Goal: Communication & Community: Share content

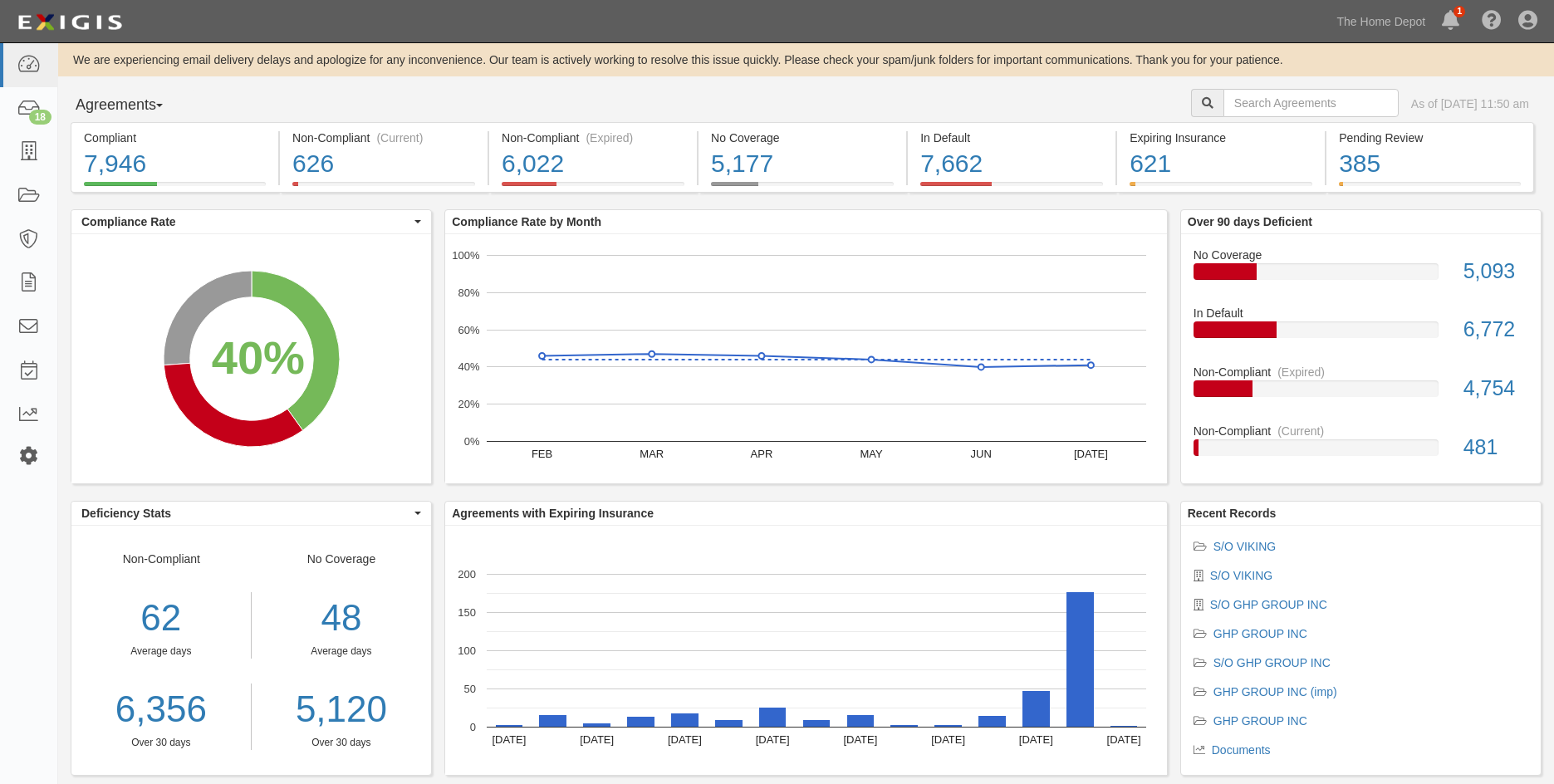
click at [36, 452] on icon at bounding box center [28, 455] width 24 height 14
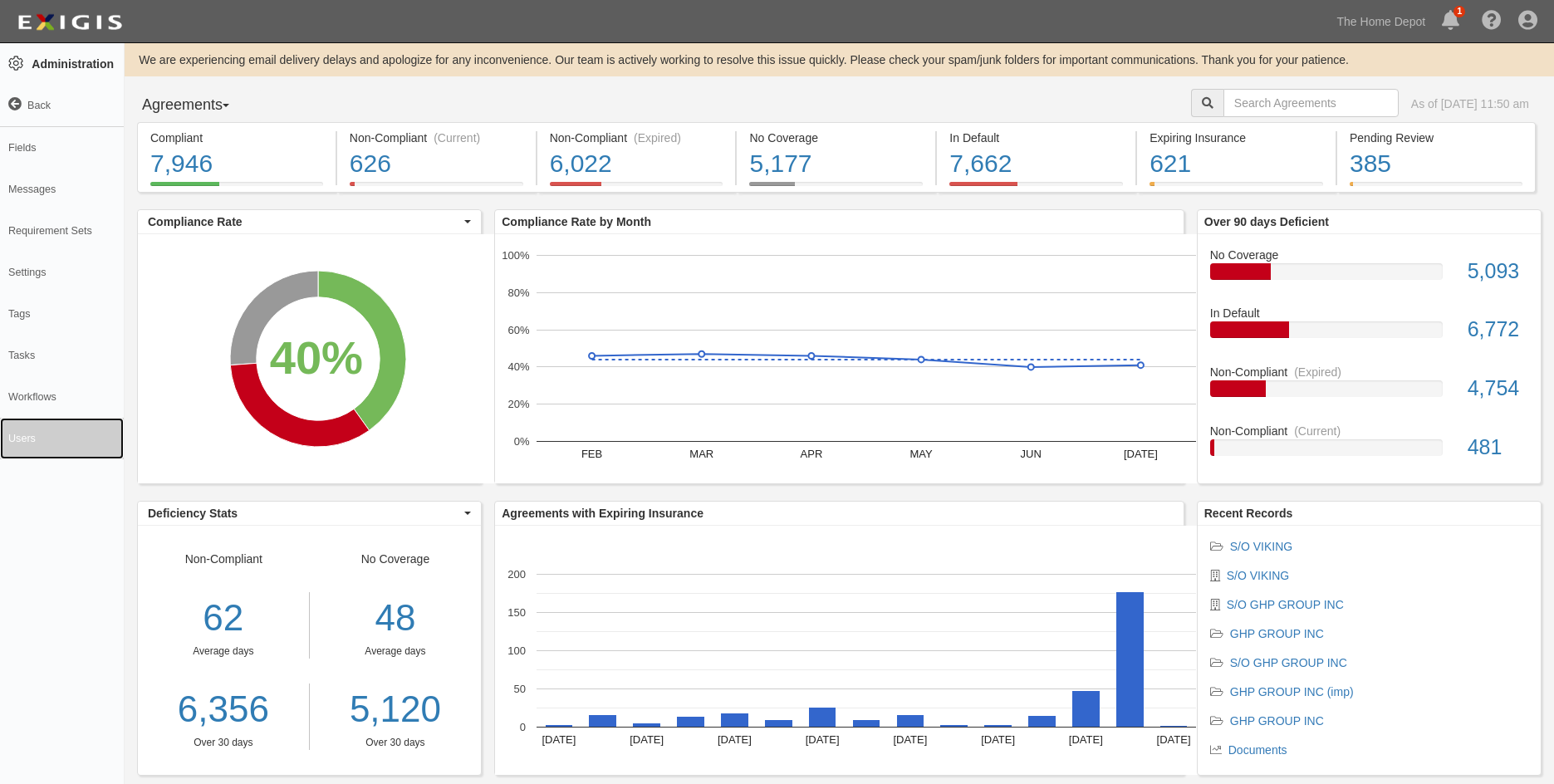
click at [11, 445] on link "Users" at bounding box center [62, 438] width 124 height 42
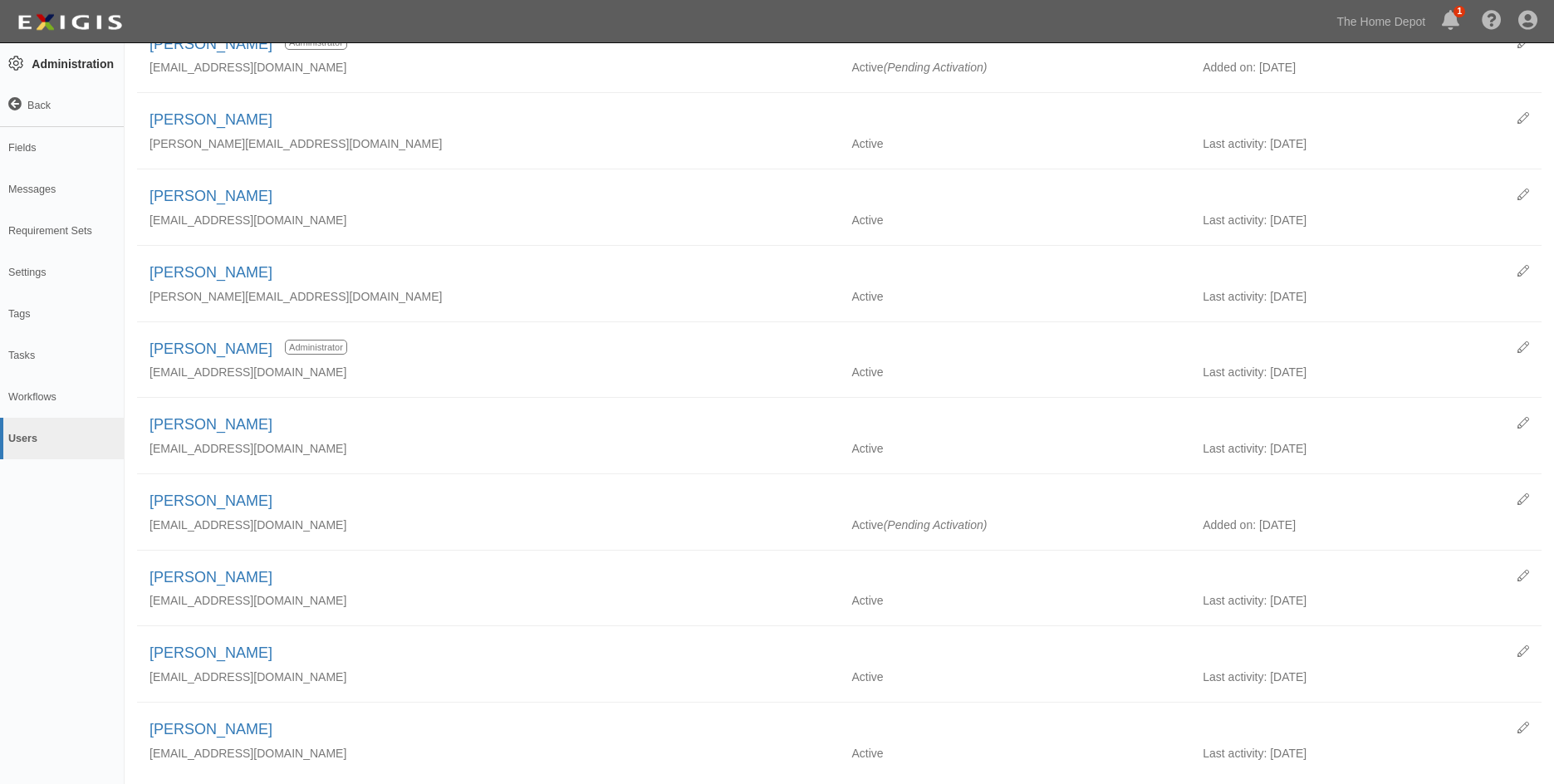
scroll to position [914, 0]
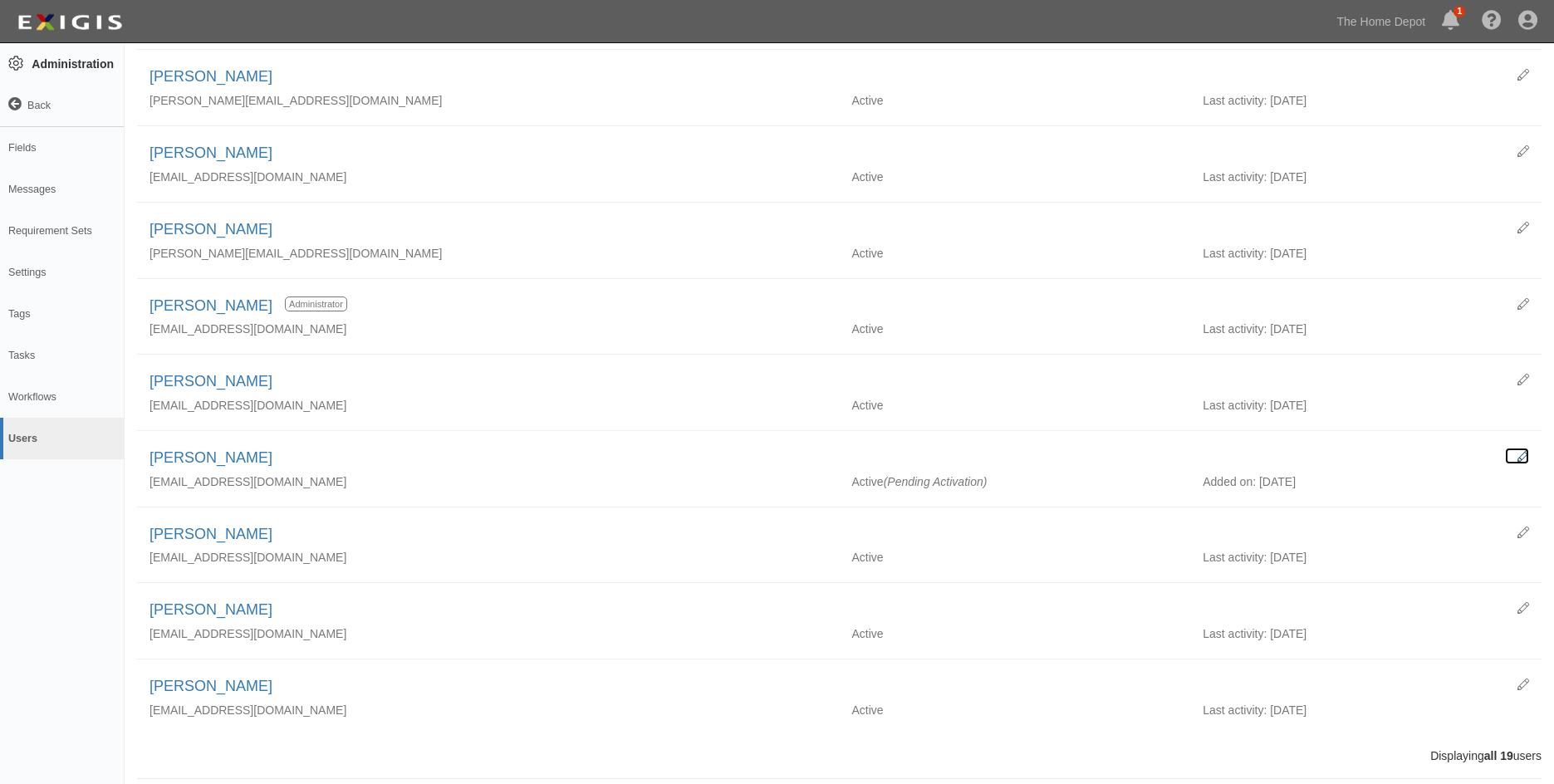
click at [1521, 455] on icon at bounding box center [1523, 456] width 11 height 11
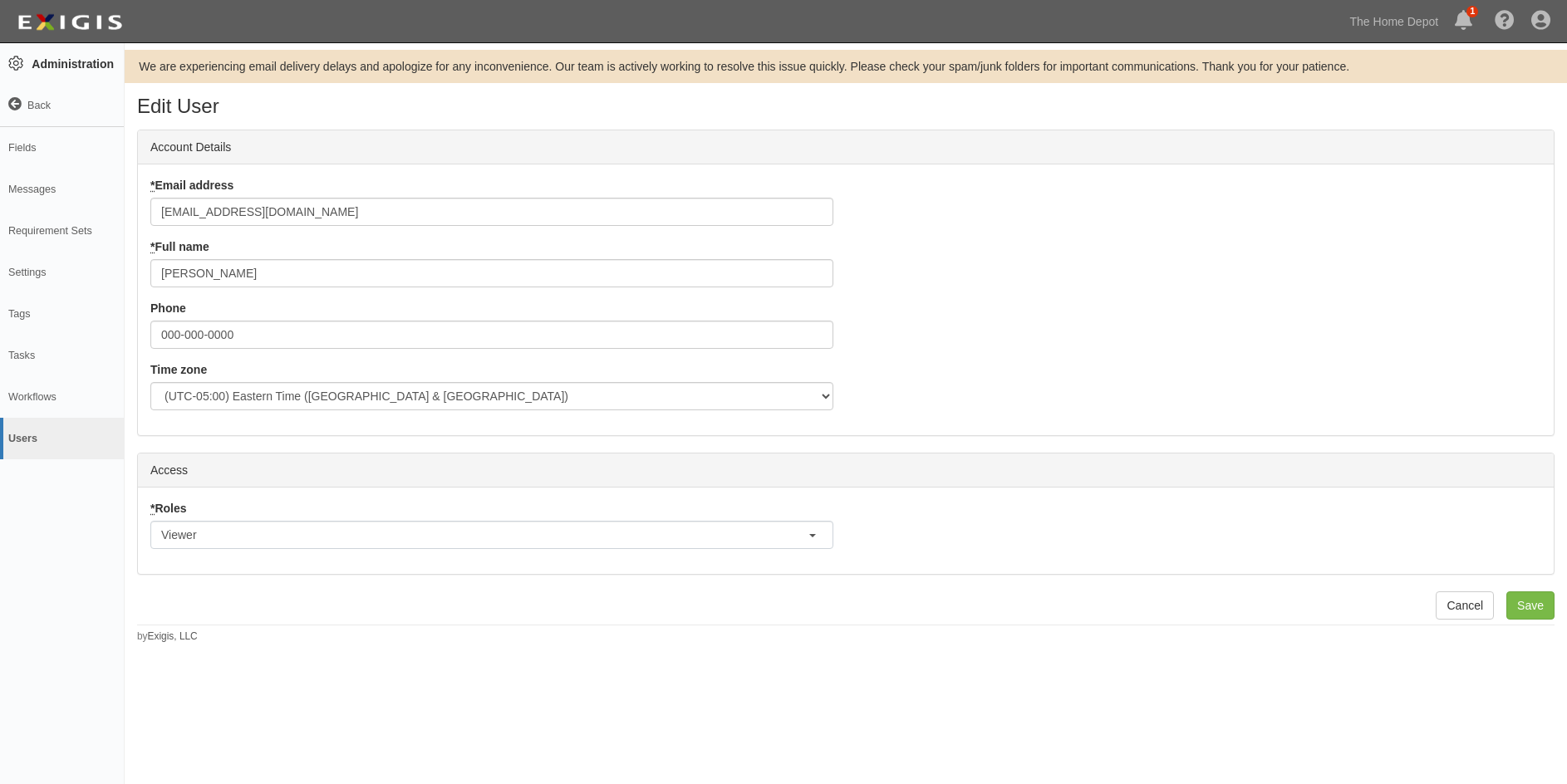
scroll to position [24, 6]
click at [1462, 595] on link "Cancel" at bounding box center [1464, 605] width 58 height 28
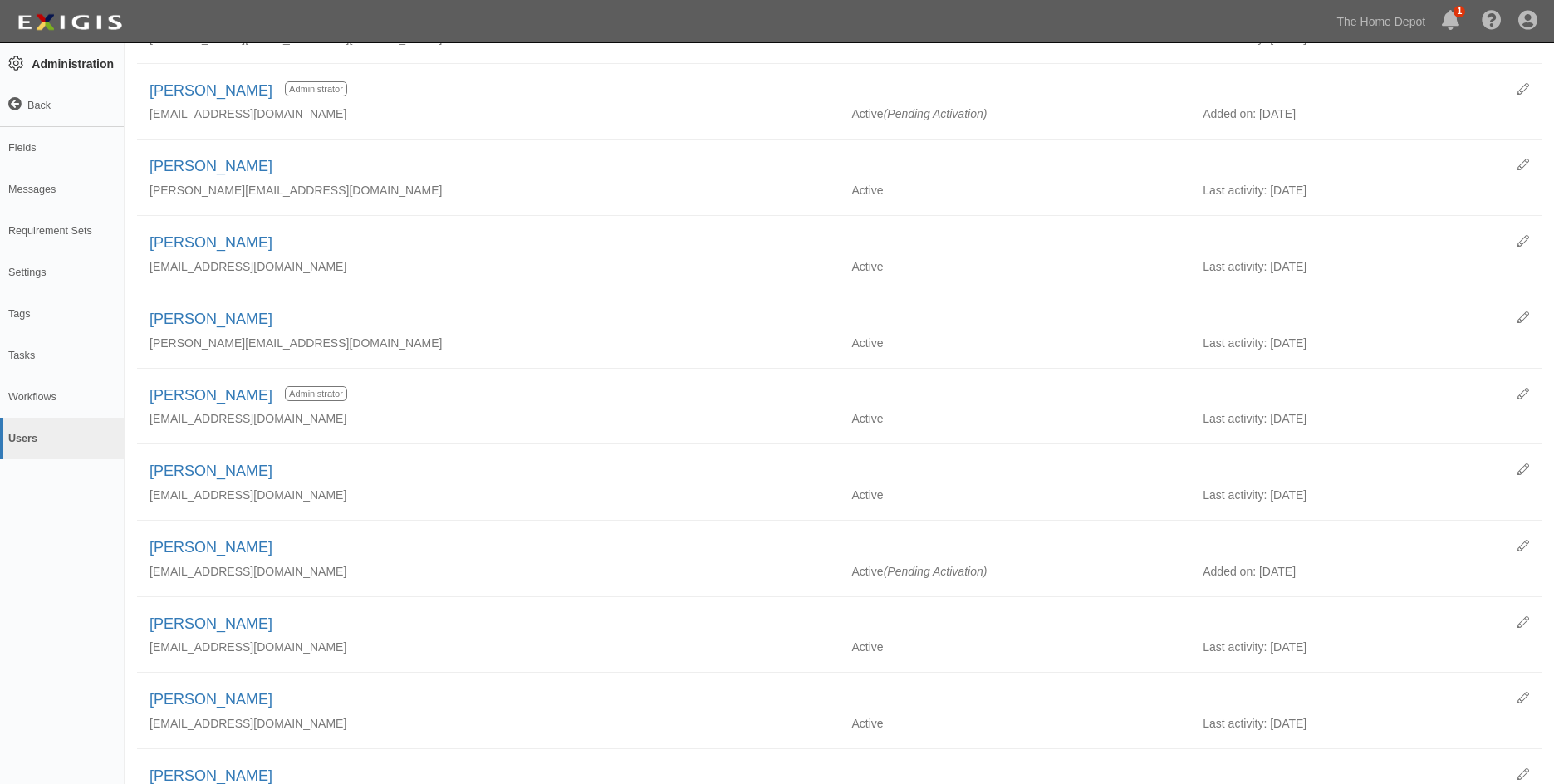
scroll to position [830, 0]
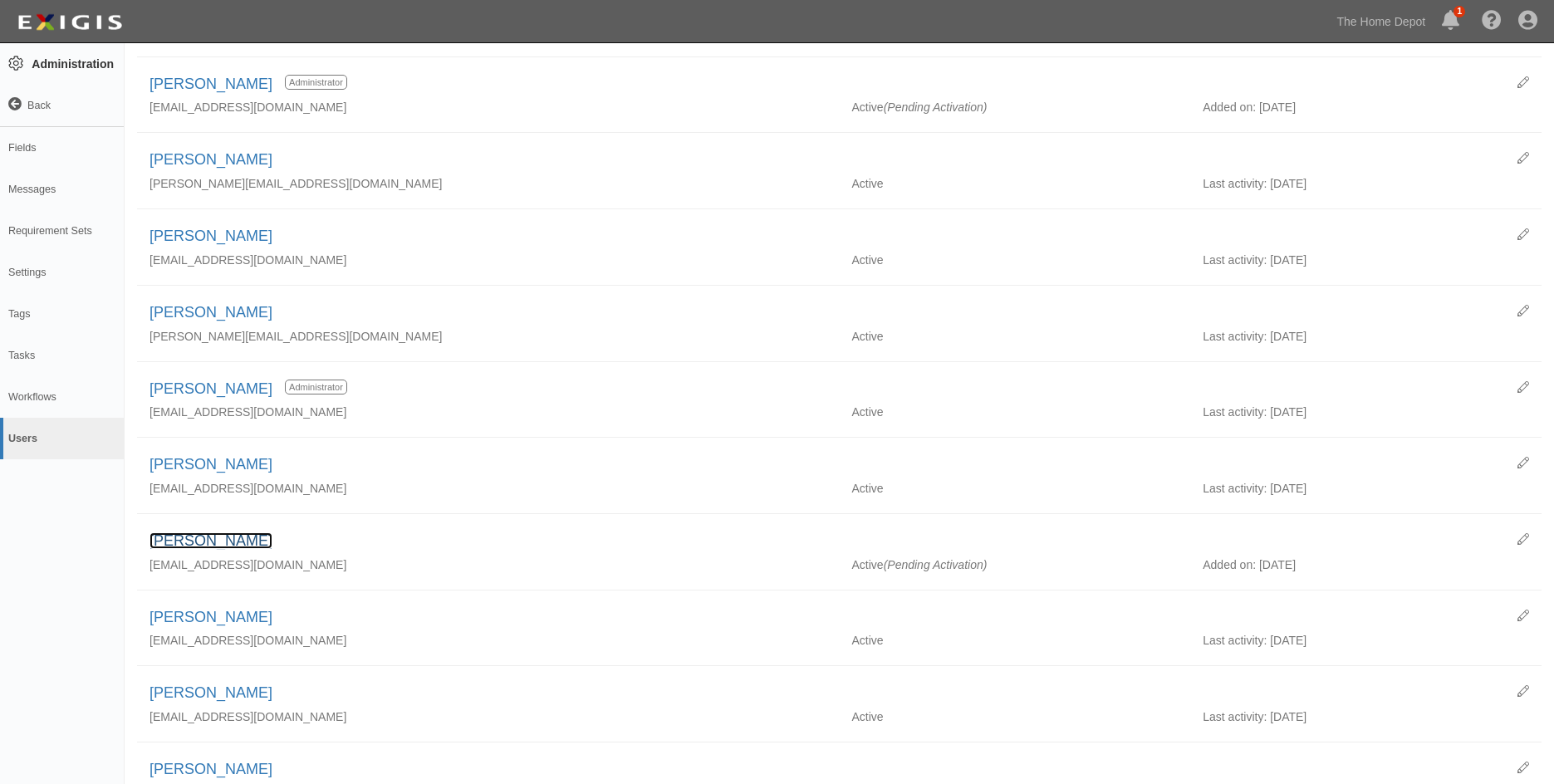
click at [199, 532] on link "Shayla Bullock" at bounding box center [211, 541] width 123 height 17
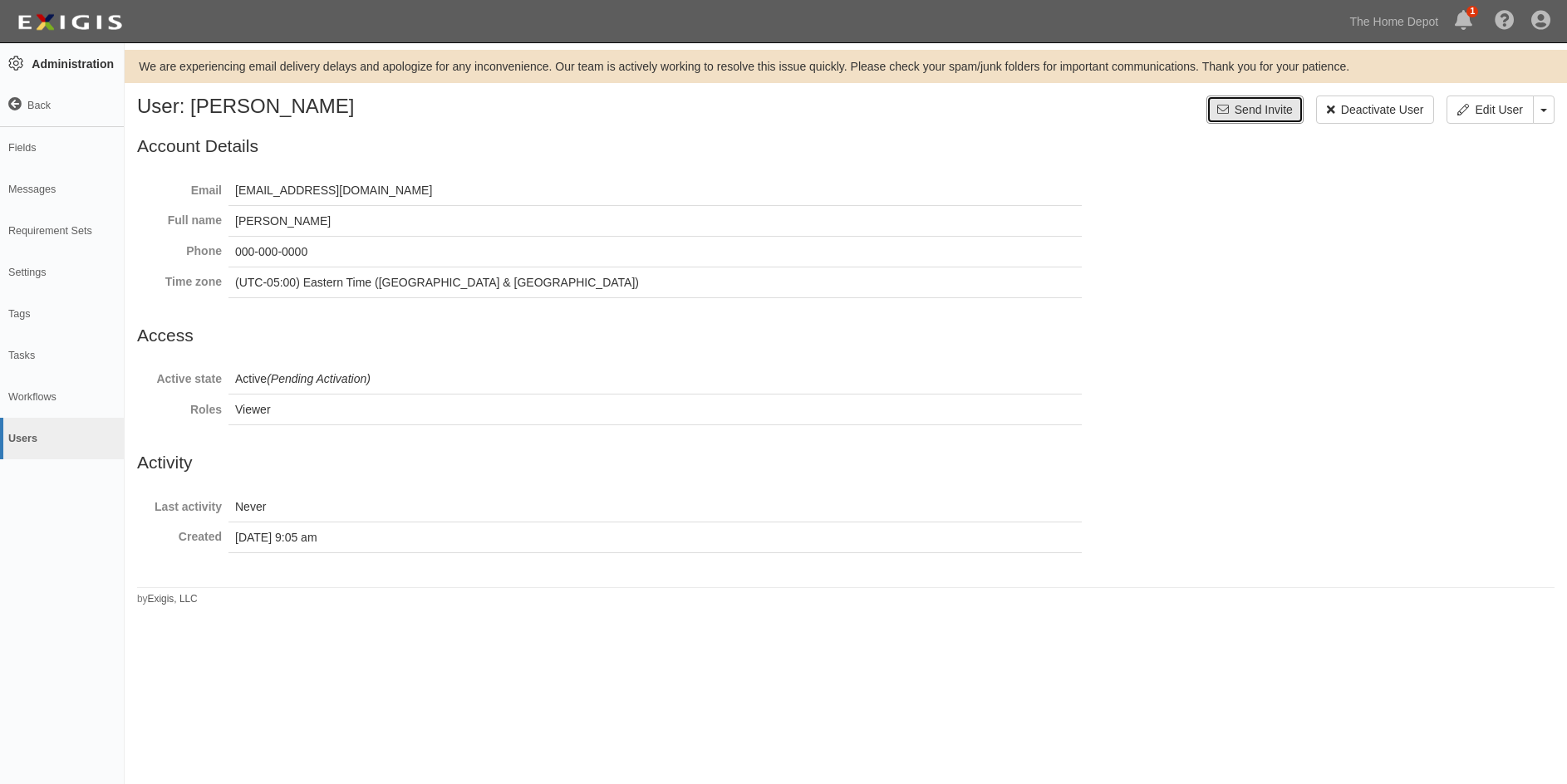
click at [1261, 110] on link "Send Invite" at bounding box center [1254, 110] width 98 height 28
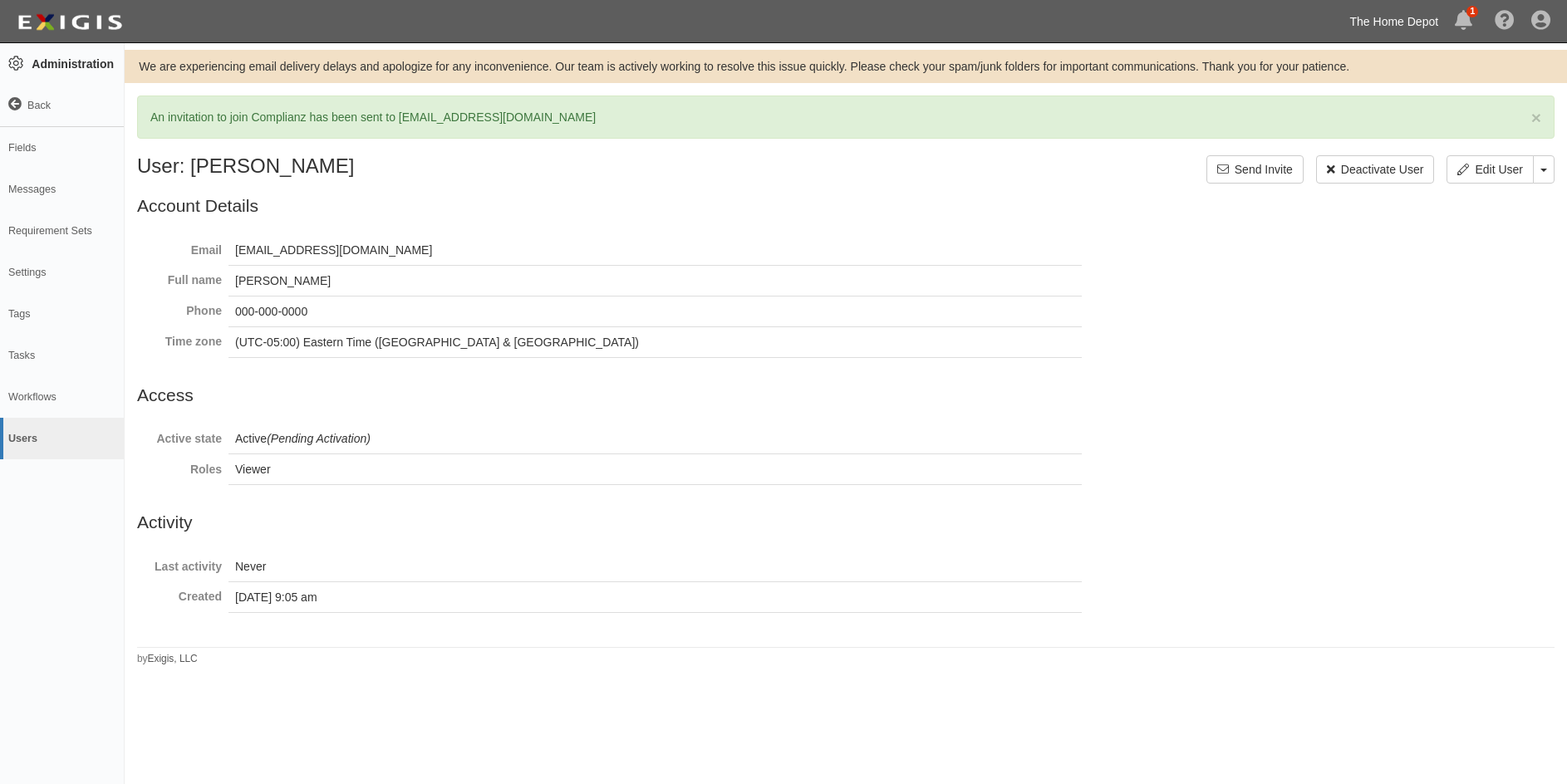
click at [1393, 26] on link "The Home Depot" at bounding box center [1394, 21] width 105 height 33
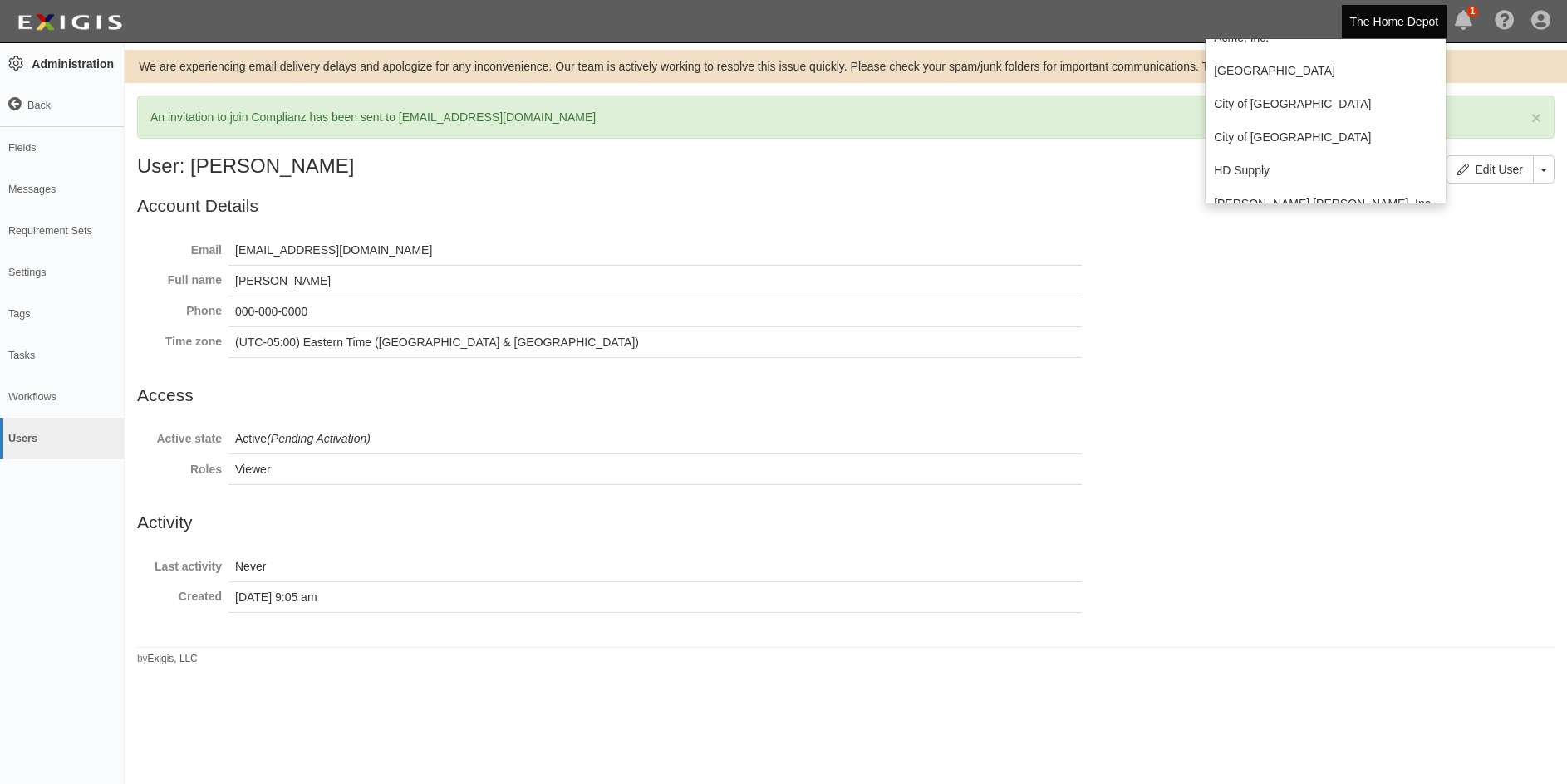
scroll to position [83, 0]
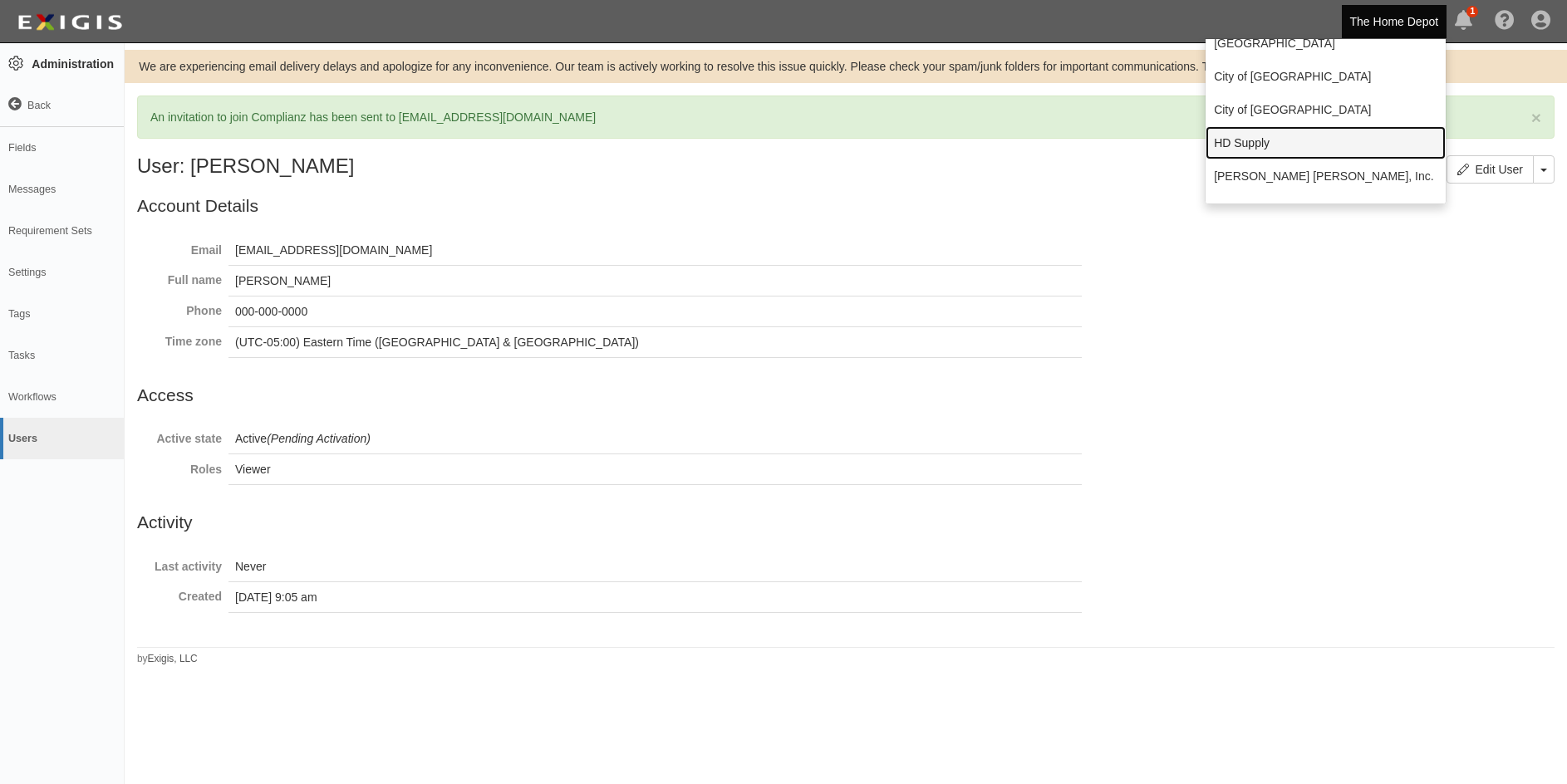
click at [1268, 157] on link "HD Supply" at bounding box center [1325, 142] width 240 height 33
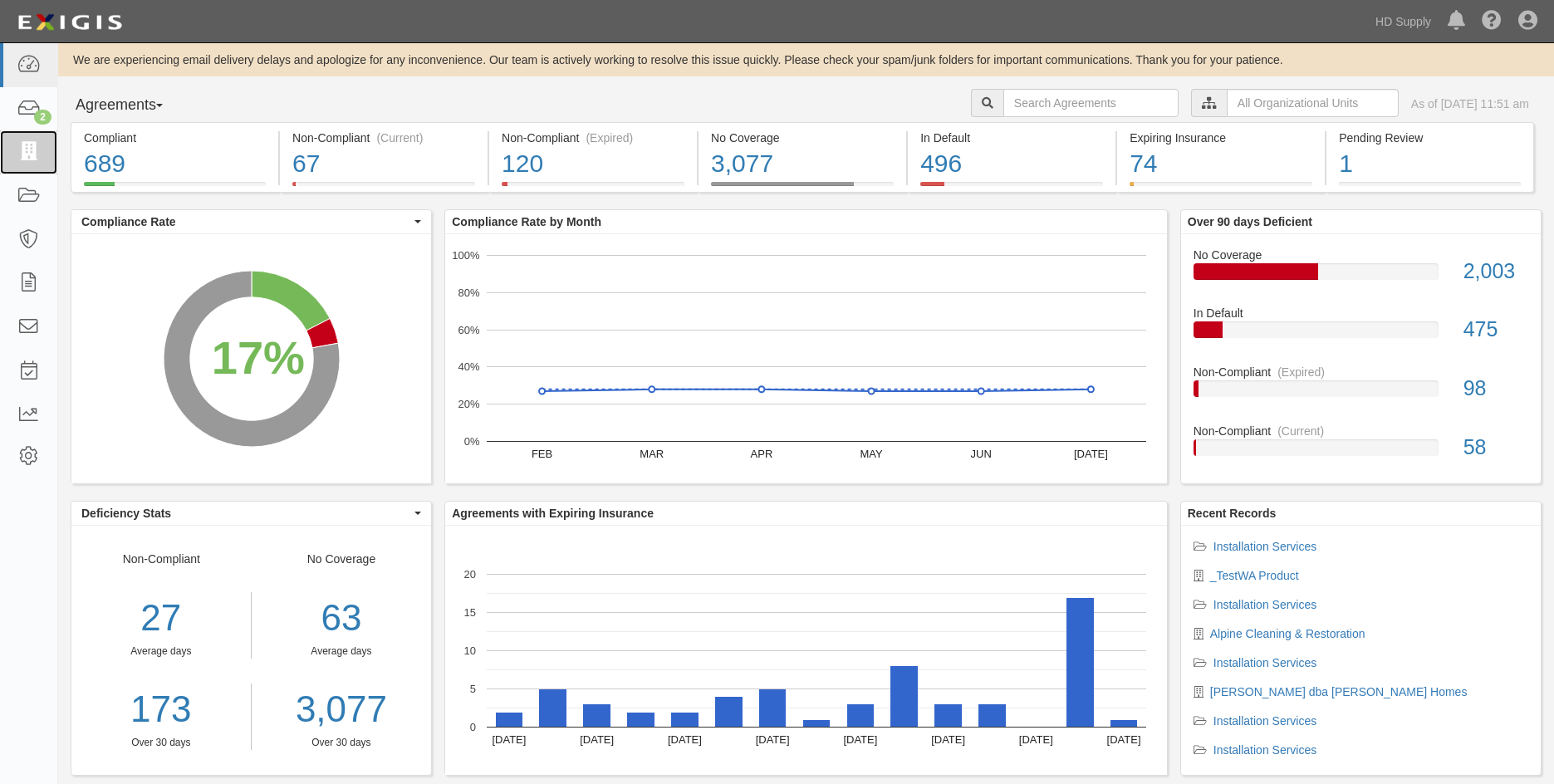
click at [35, 154] on icon at bounding box center [28, 152] width 24 height 19
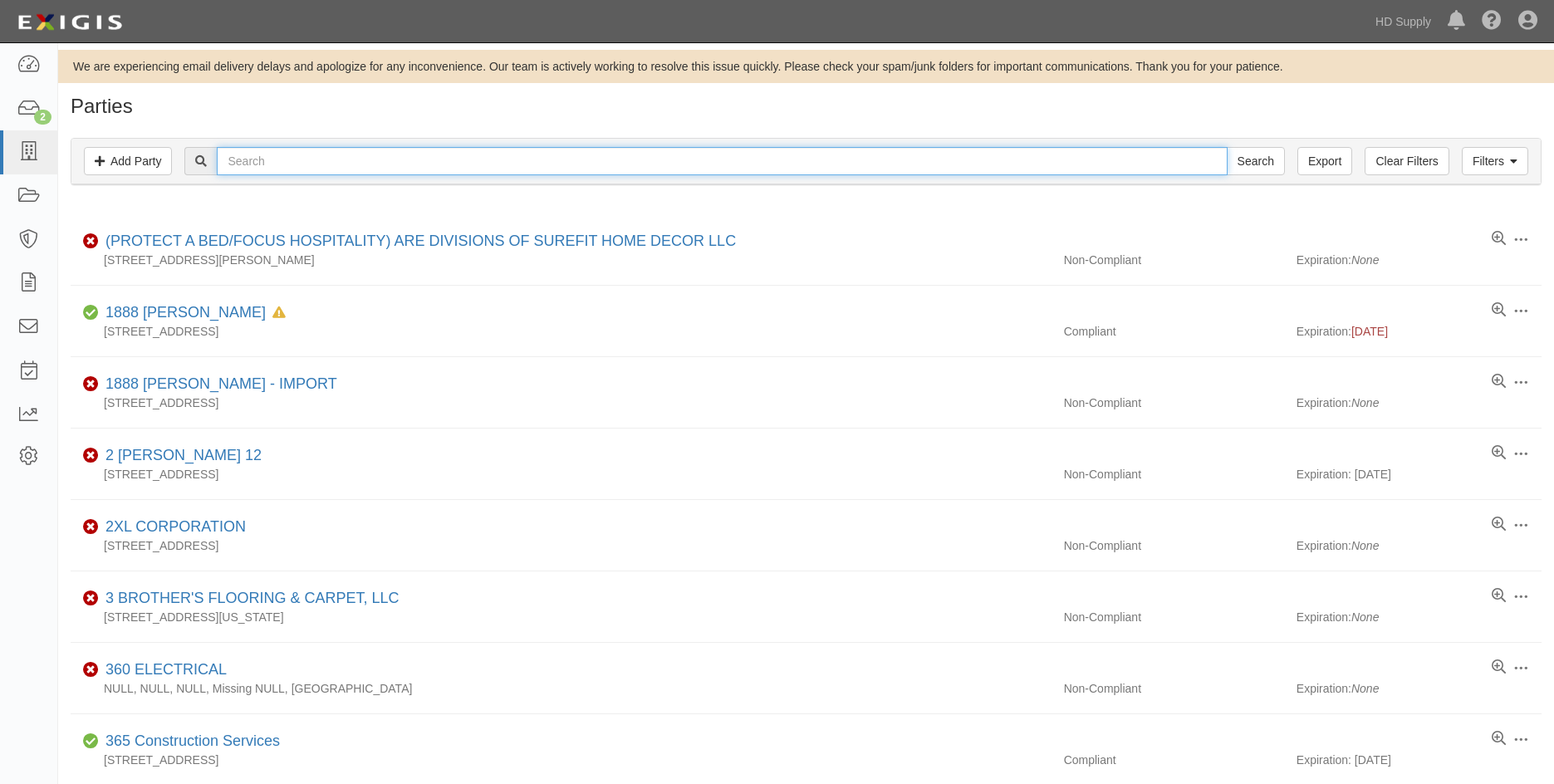
click at [287, 172] on input "text" at bounding box center [722, 161] width 1009 height 28
type input "trade ma"
click at [1226, 147] on input "Search" at bounding box center [1255, 161] width 58 height 28
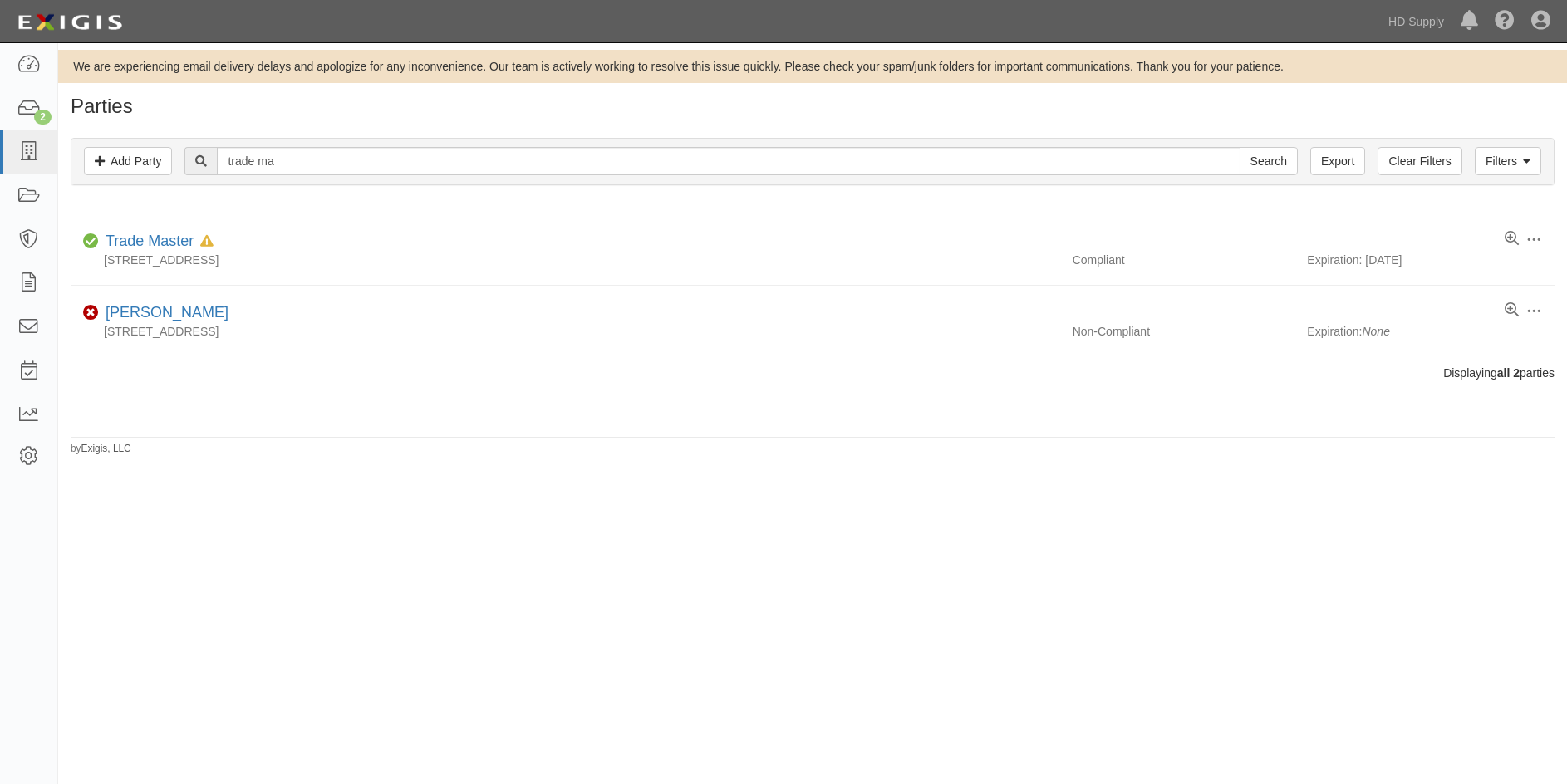
click at [142, 249] on div "Trade Master In Default since [DATE]" at bounding box center [155, 241] width 115 height 22
click at [142, 239] on link "Trade Master" at bounding box center [149, 241] width 88 height 17
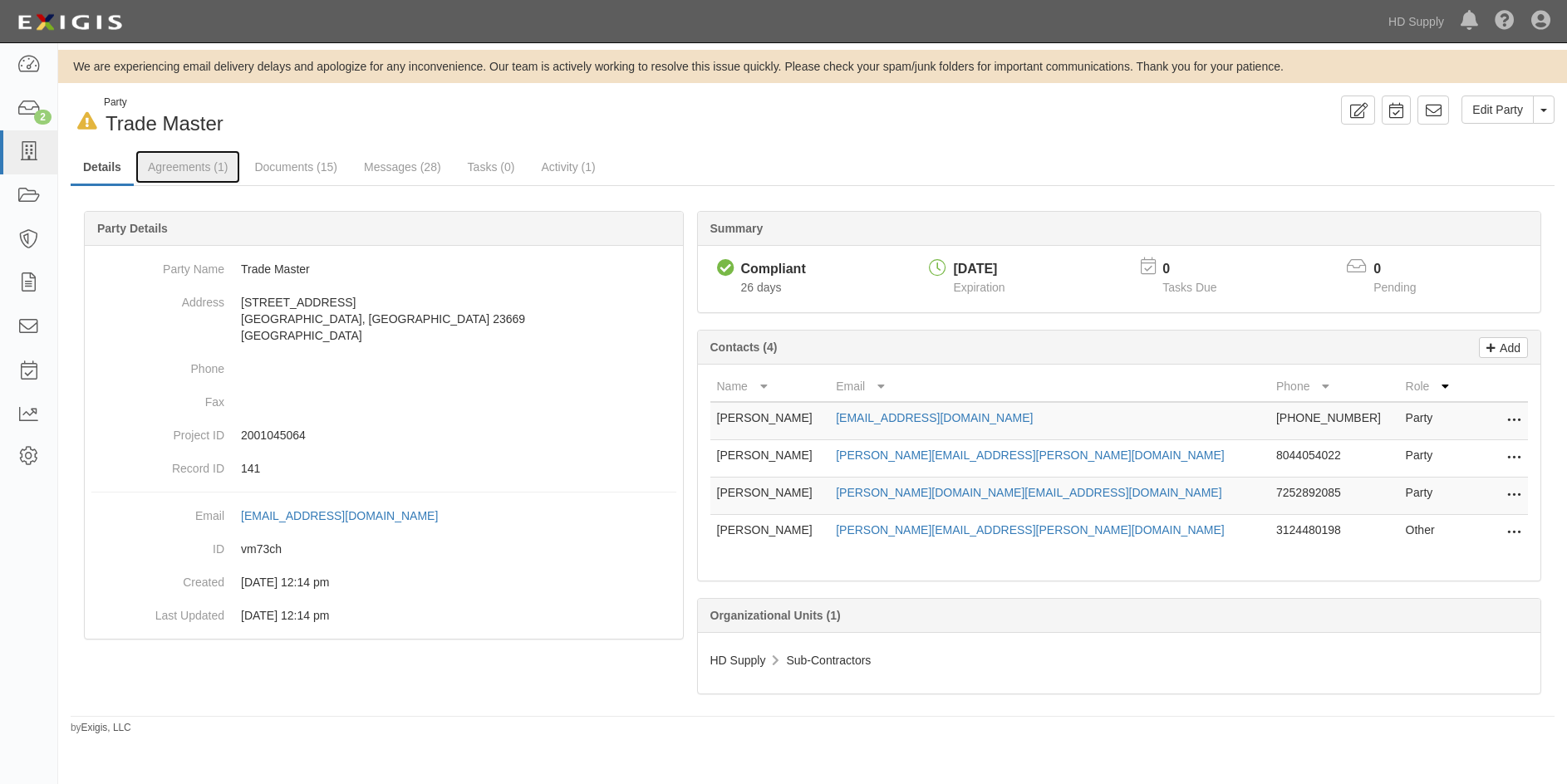
click at [198, 157] on link "Agreements (1)" at bounding box center [188, 167] width 105 height 33
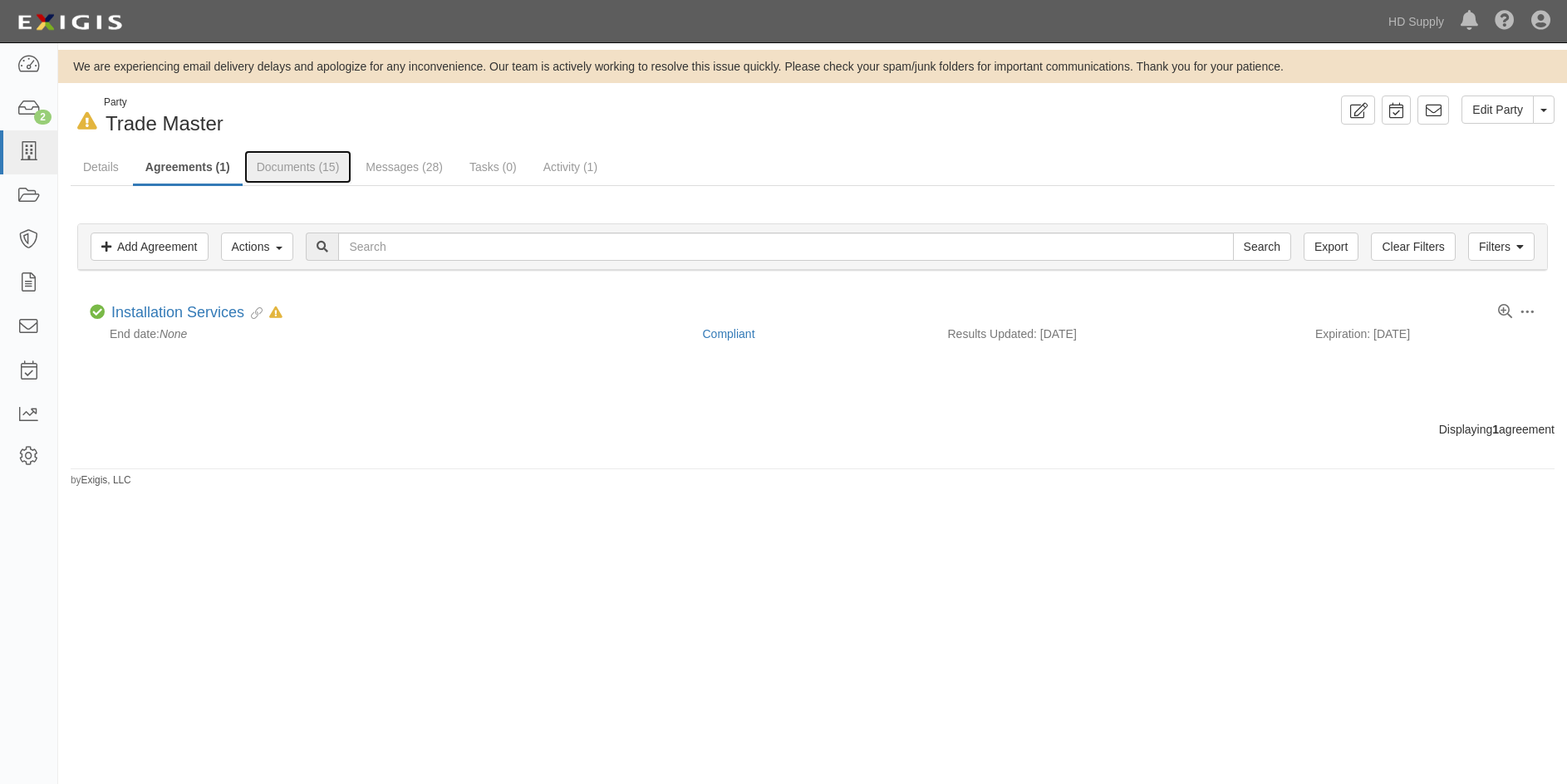
click at [286, 169] on link "Documents (15)" at bounding box center [298, 167] width 108 height 33
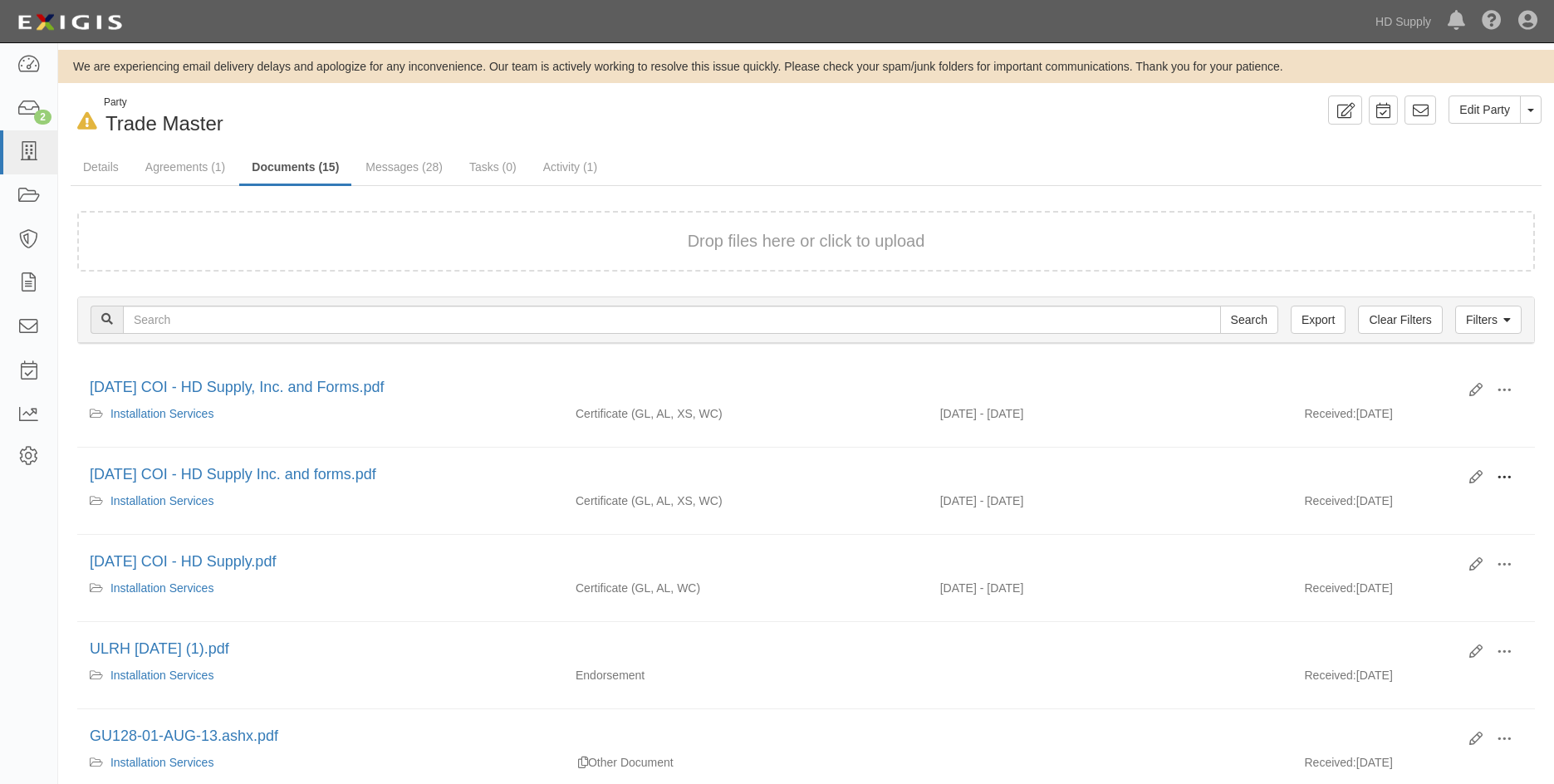
click at [1517, 475] on button at bounding box center [1504, 478] width 37 height 28
click at [1428, 495] on link "View" at bounding box center [1423, 502] width 132 height 30
click at [1510, 387] on span at bounding box center [1504, 390] width 15 height 15
click at [1416, 415] on link "View" at bounding box center [1423, 415] width 132 height 30
click at [157, 170] on link "Agreements (1)" at bounding box center [185, 167] width 105 height 33
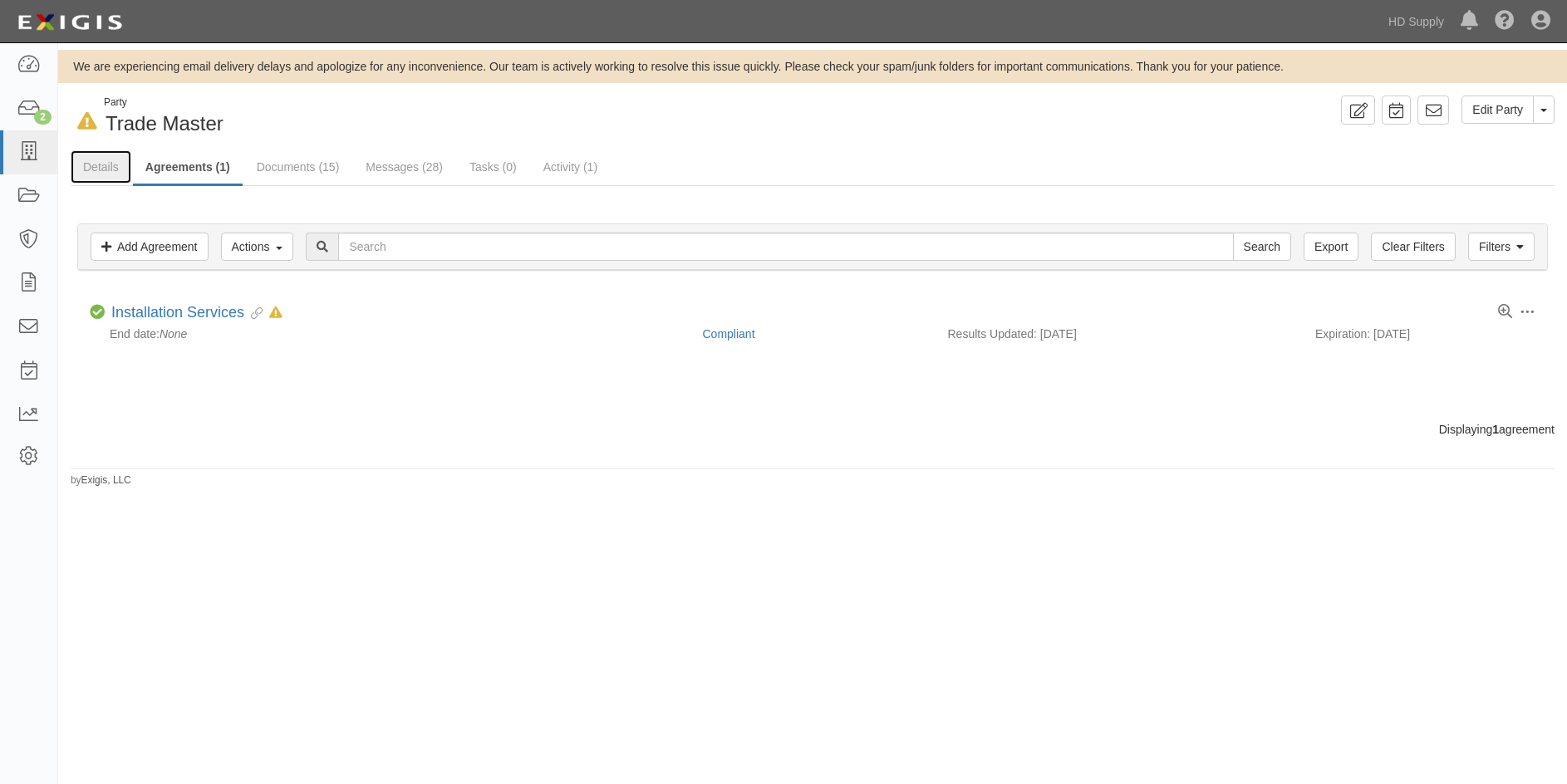
click at [107, 168] on link "Details" at bounding box center [101, 167] width 61 height 33
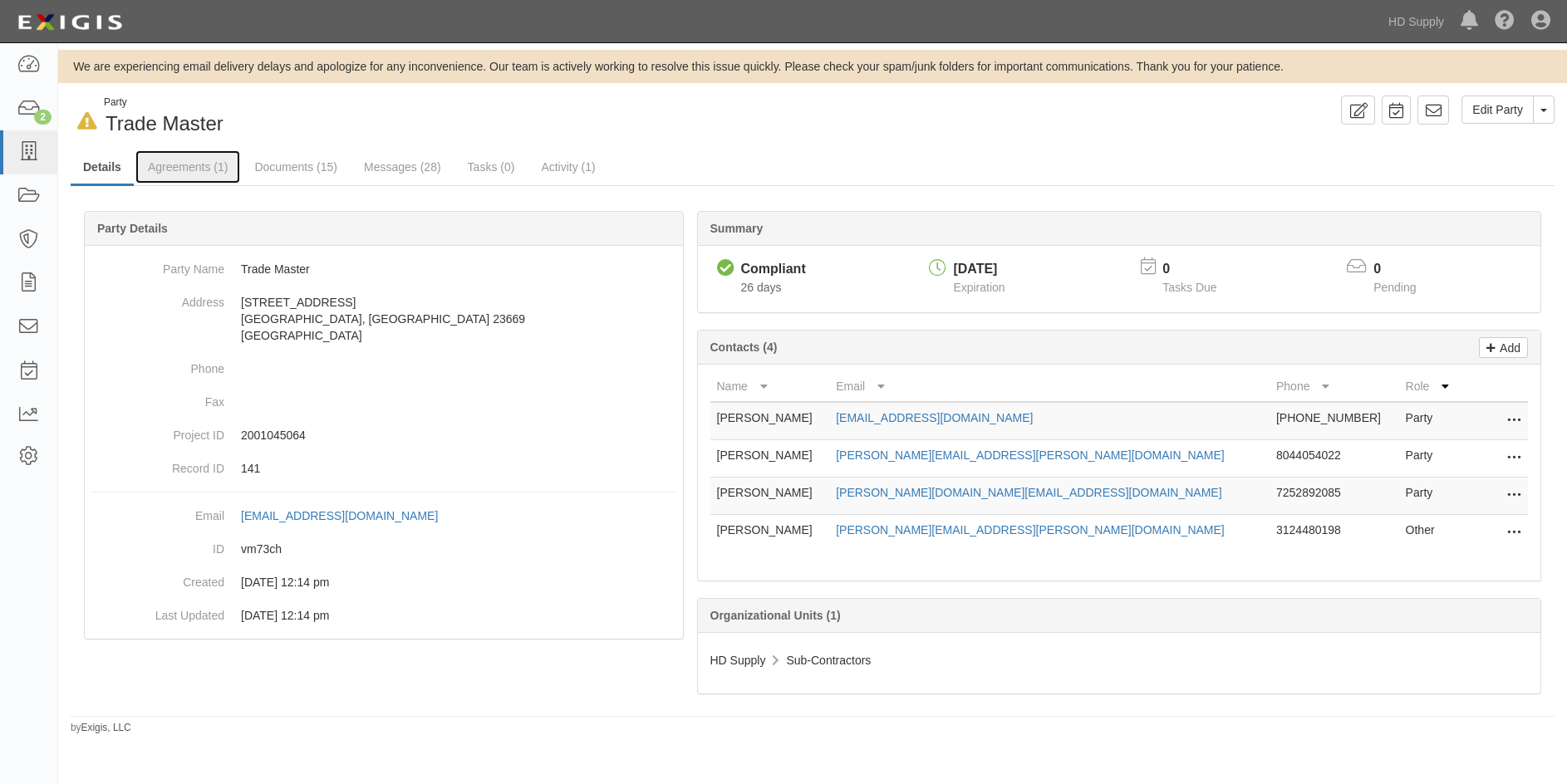
click at [164, 170] on link "Agreements (1)" at bounding box center [188, 167] width 105 height 33
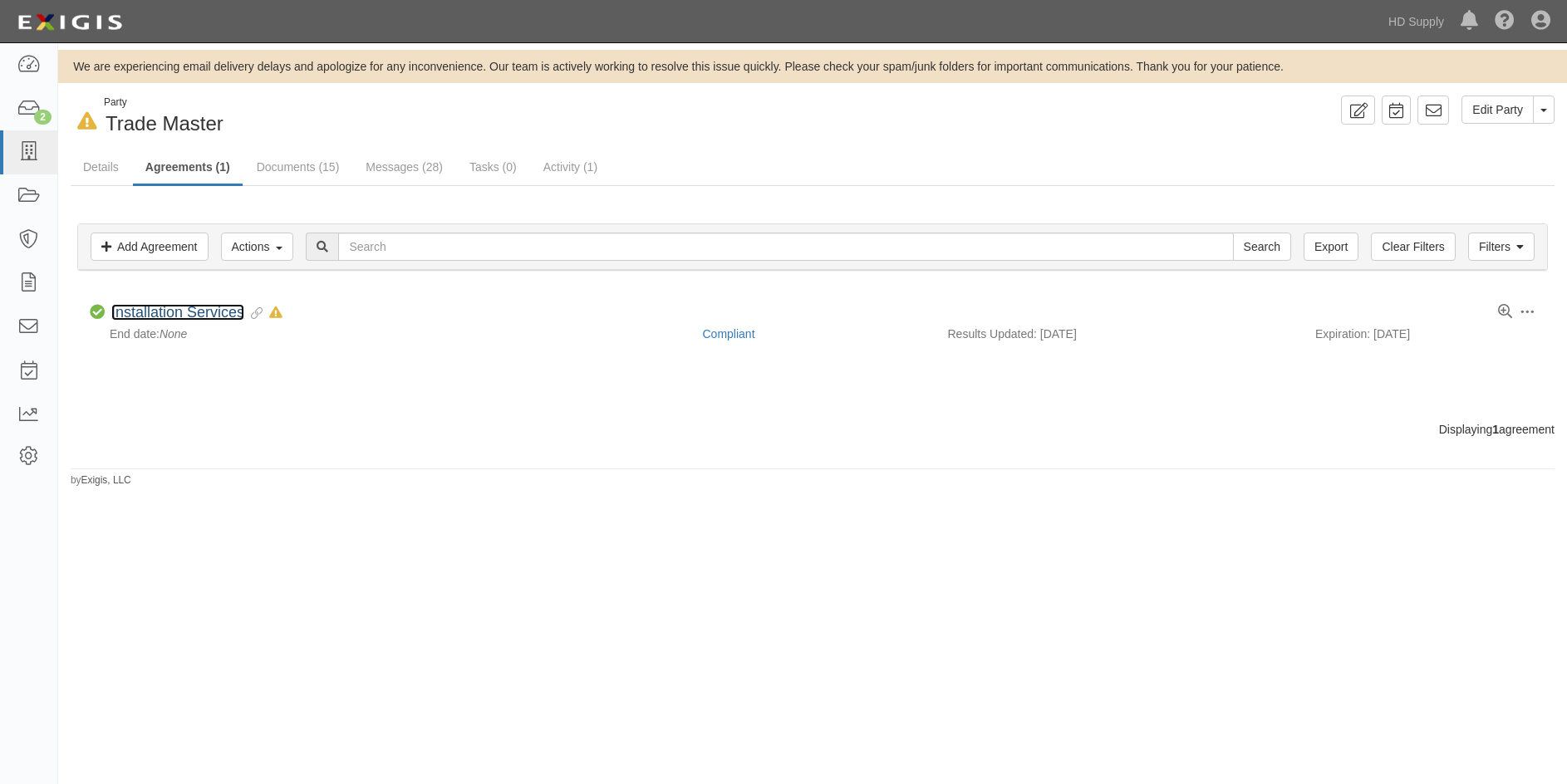
click at [169, 314] on link "Installation Services" at bounding box center [178, 312] width 133 height 17
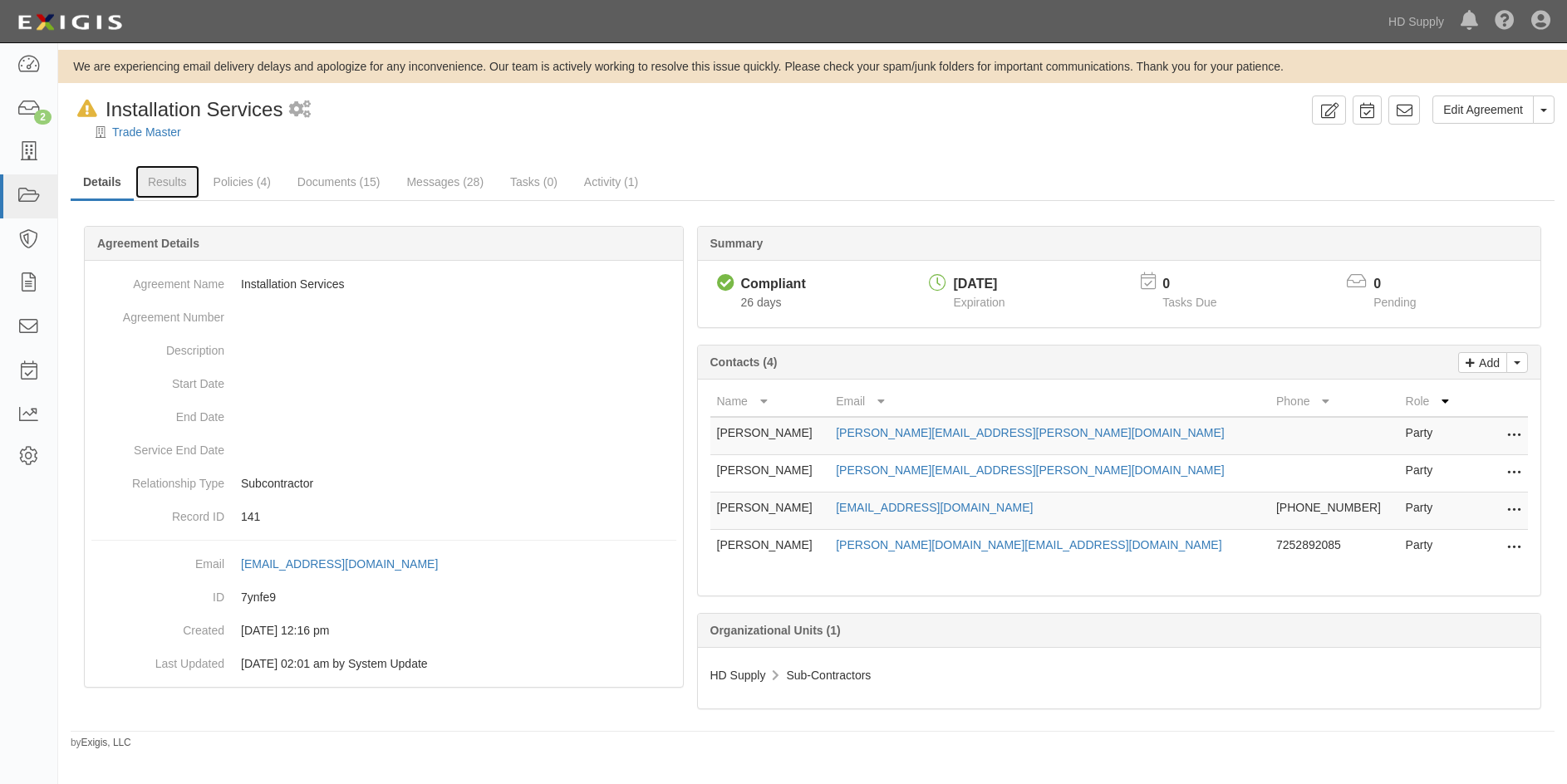
click at [171, 181] on link "Results" at bounding box center [168, 182] width 64 height 33
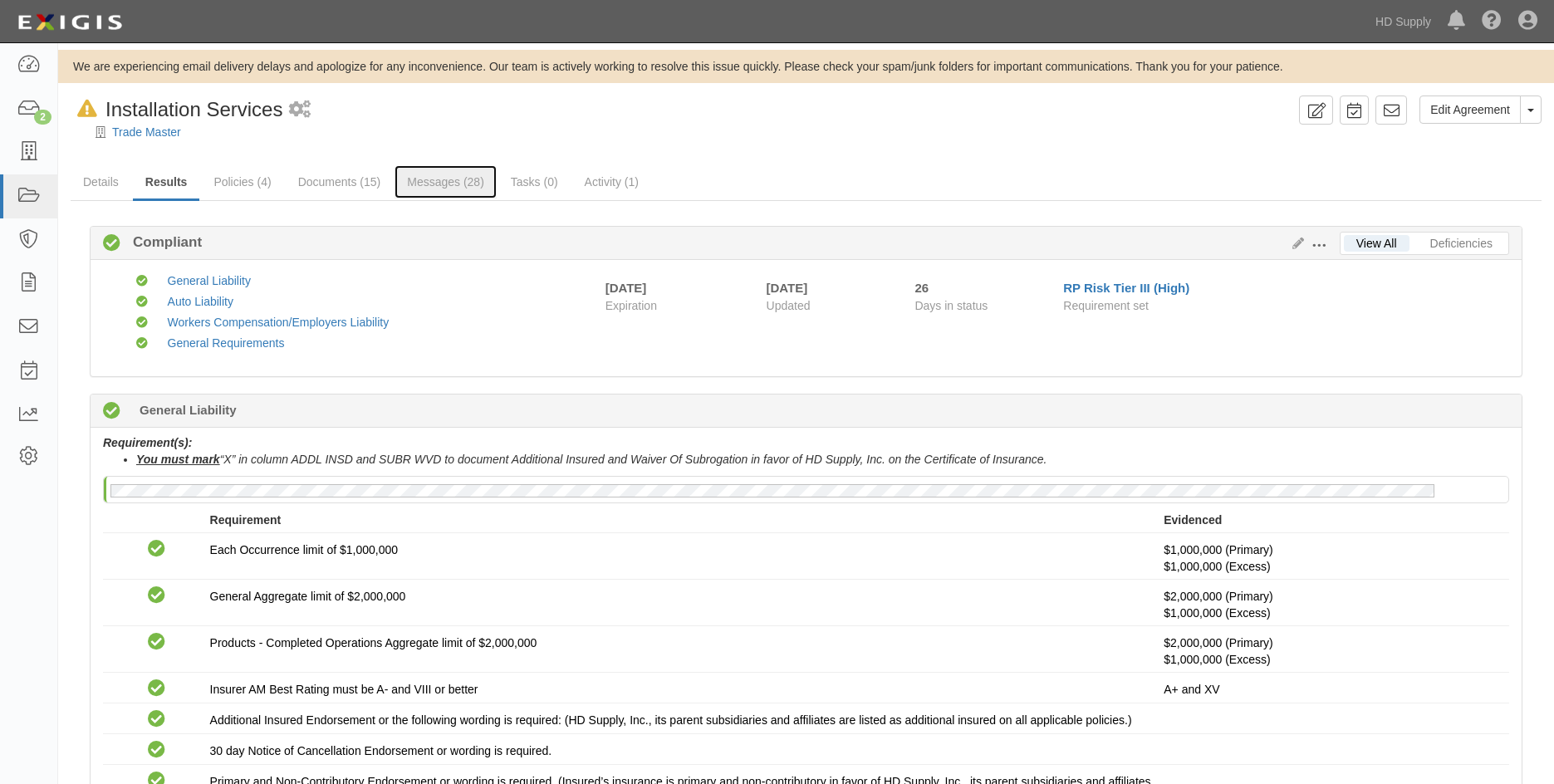
click at [428, 180] on link "Messages (28)" at bounding box center [446, 182] width 102 height 33
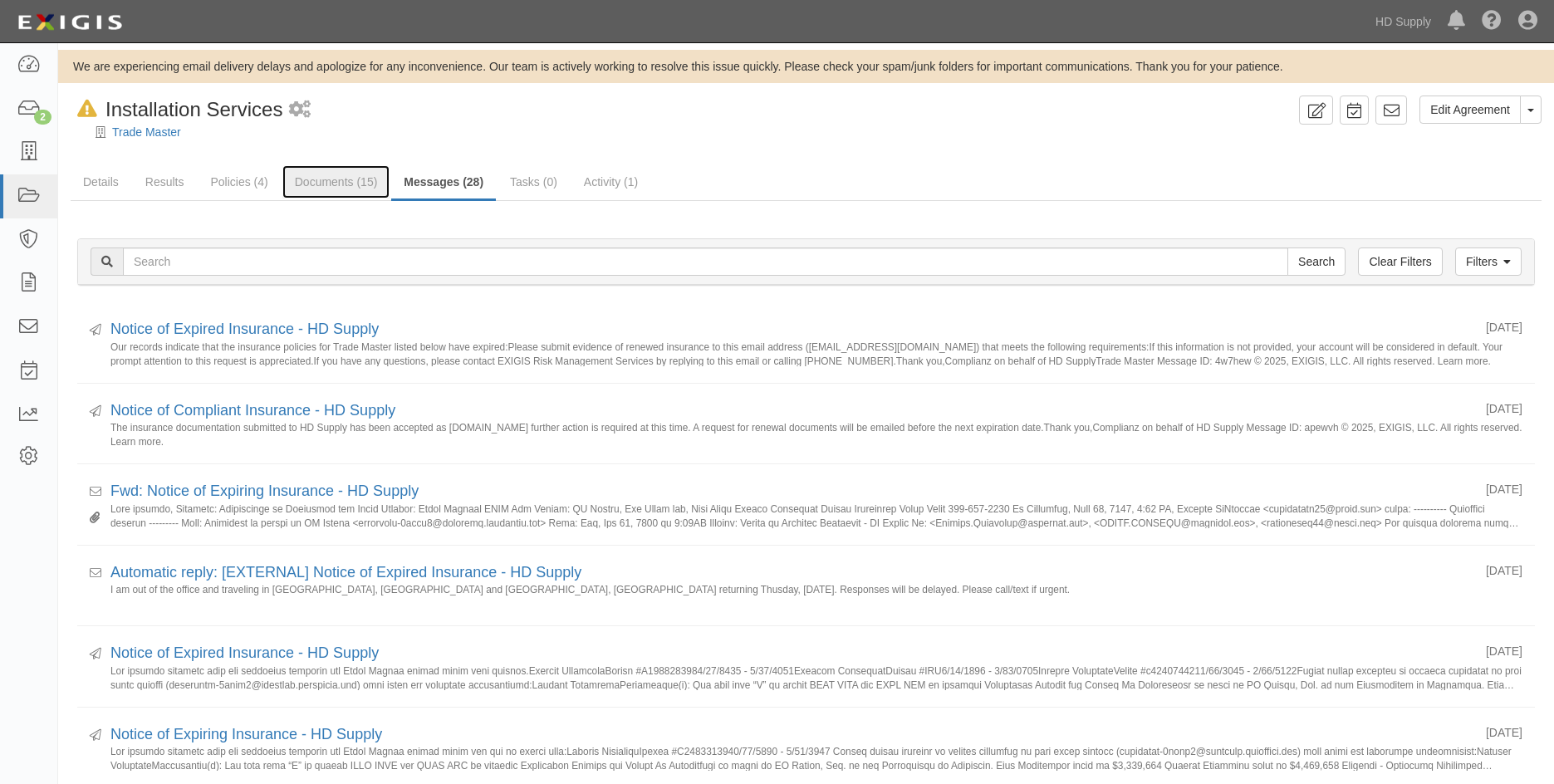
click at [342, 180] on link "Documents (15)" at bounding box center [336, 182] width 108 height 33
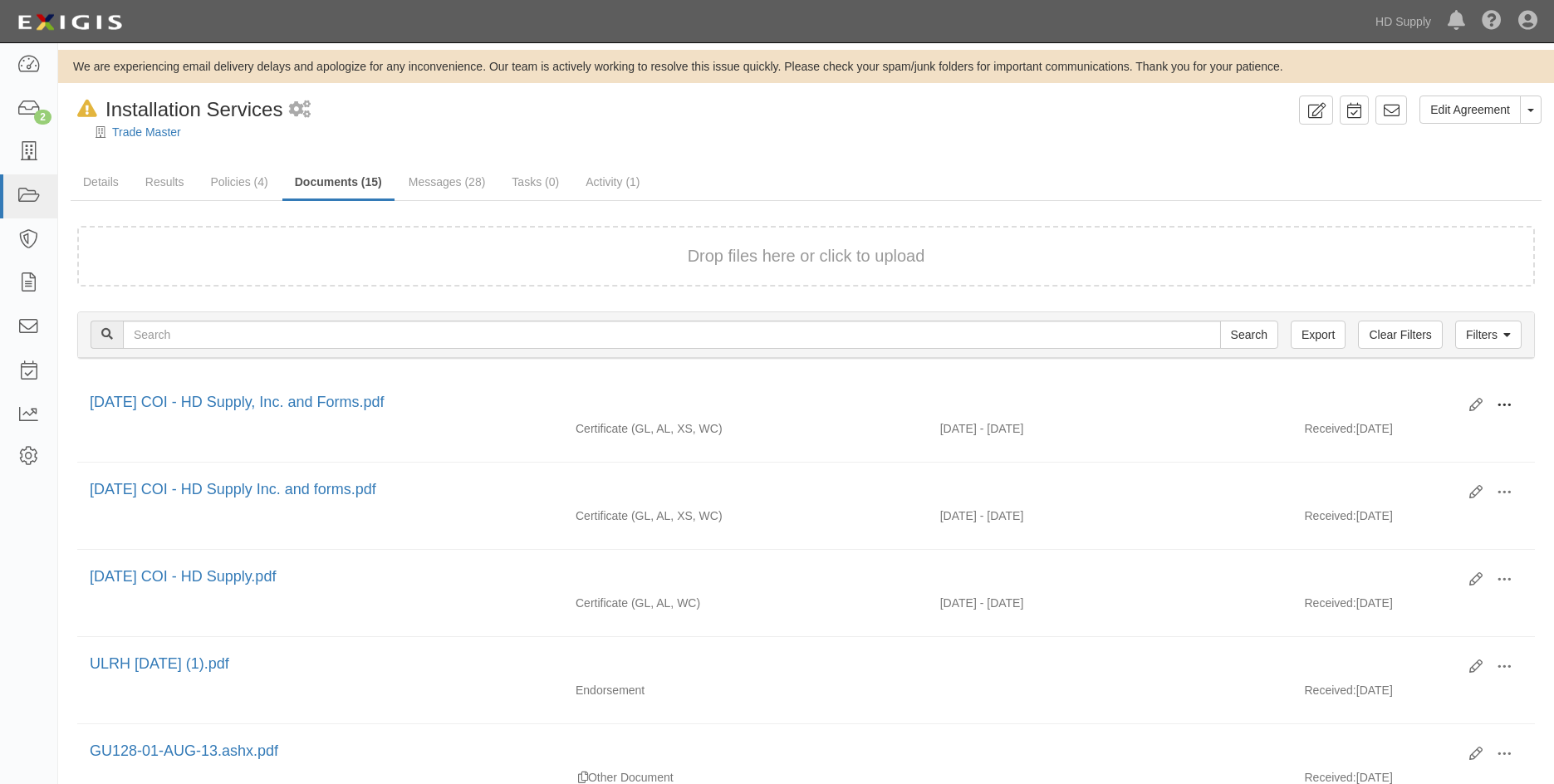
click at [1512, 401] on button at bounding box center [1504, 406] width 37 height 28
click at [1432, 419] on link "View" at bounding box center [1423, 430] width 132 height 30
click at [746, 128] on div "Trade Master" at bounding box center [818, 133] width 1471 height 17
click at [438, 182] on link "Messages (28)" at bounding box center [447, 182] width 102 height 33
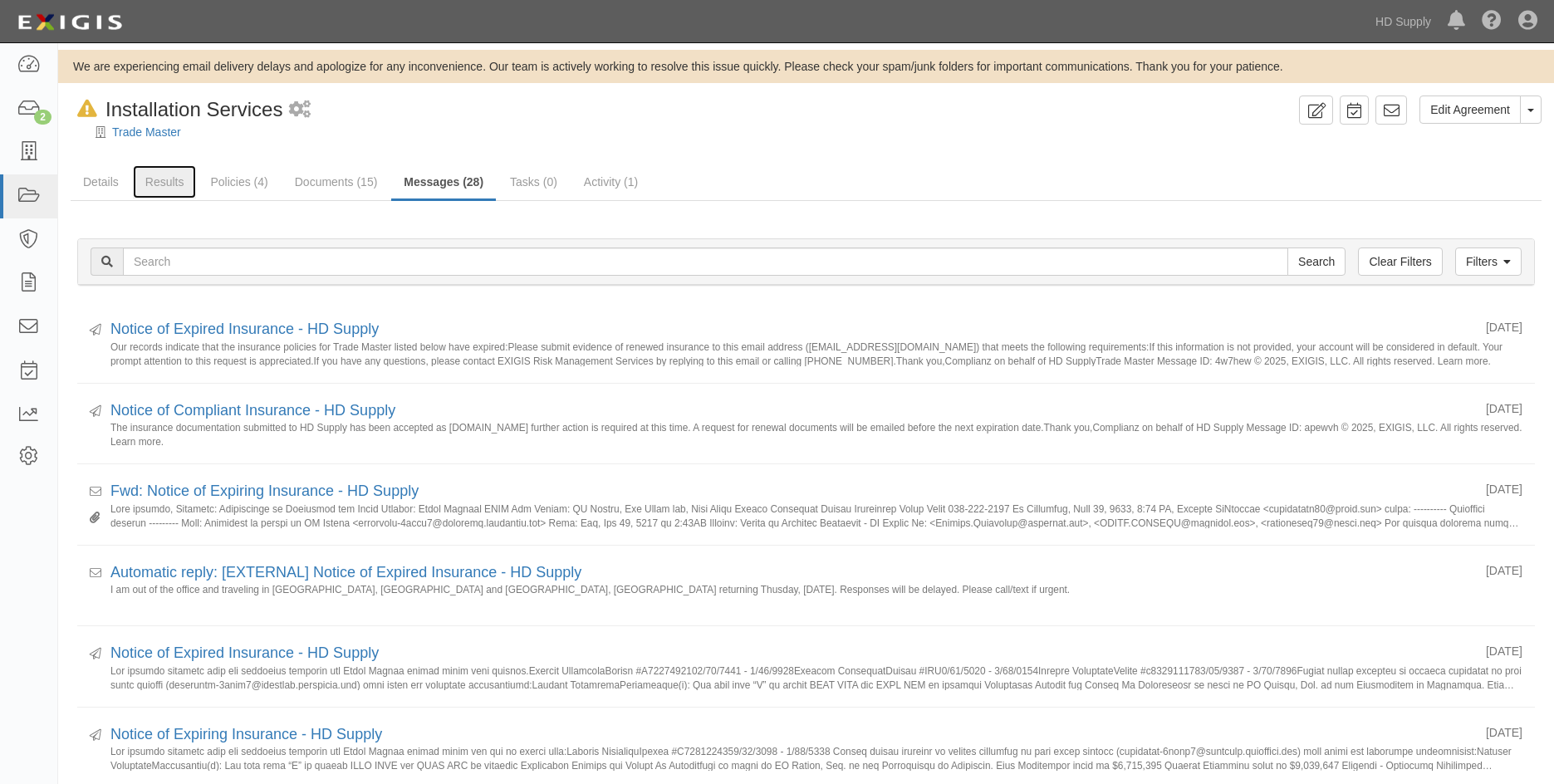
click at [162, 187] on link "Results" at bounding box center [165, 182] width 64 height 33
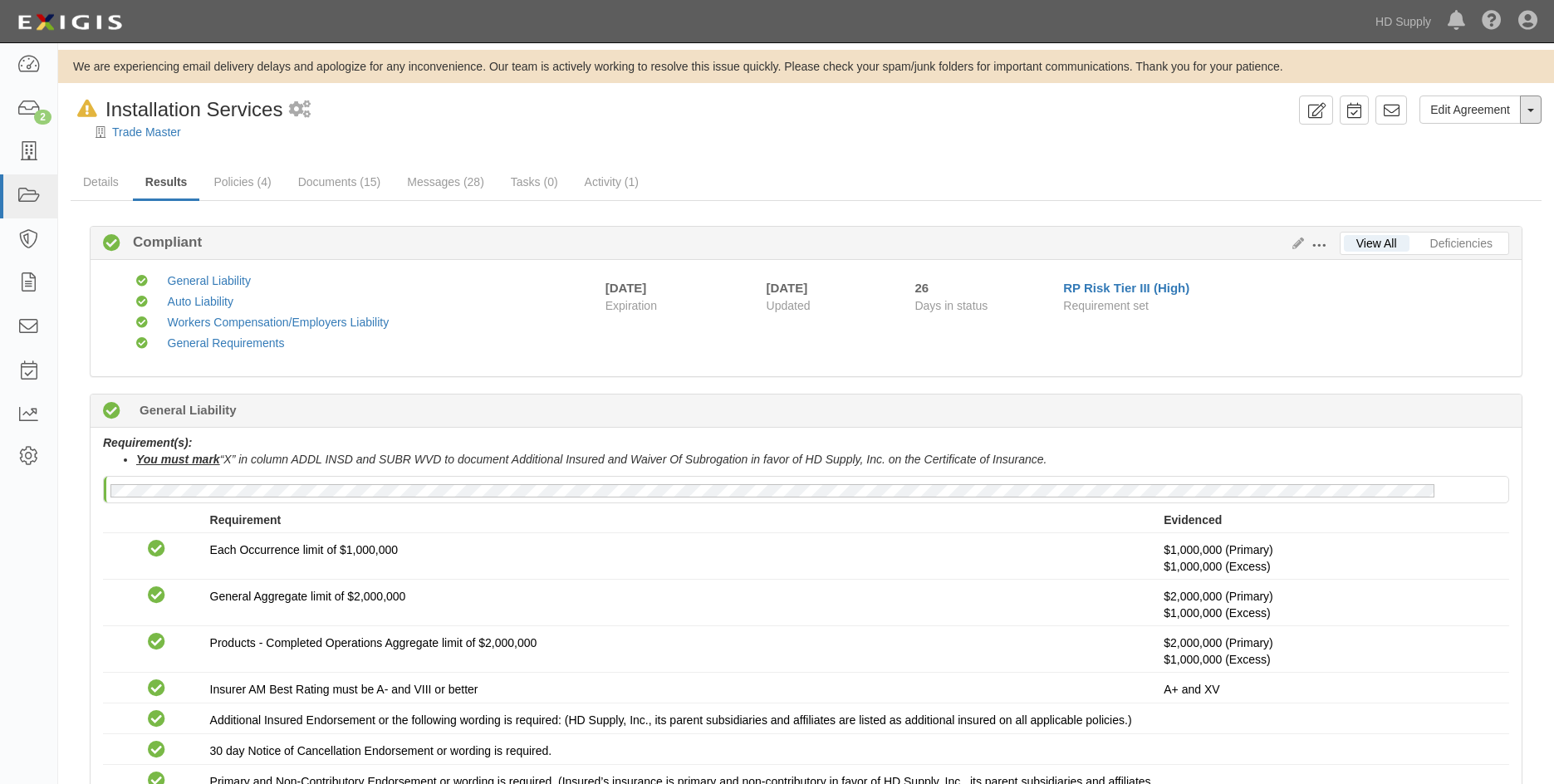
click at [1535, 113] on button "Toggle Agreement Dropdown" at bounding box center [1530, 110] width 22 height 28
click at [1464, 203] on button "Remove from Default" at bounding box center [1474, 207] width 134 height 25
click at [433, 174] on link "Messages (28)" at bounding box center [446, 182] width 102 height 33
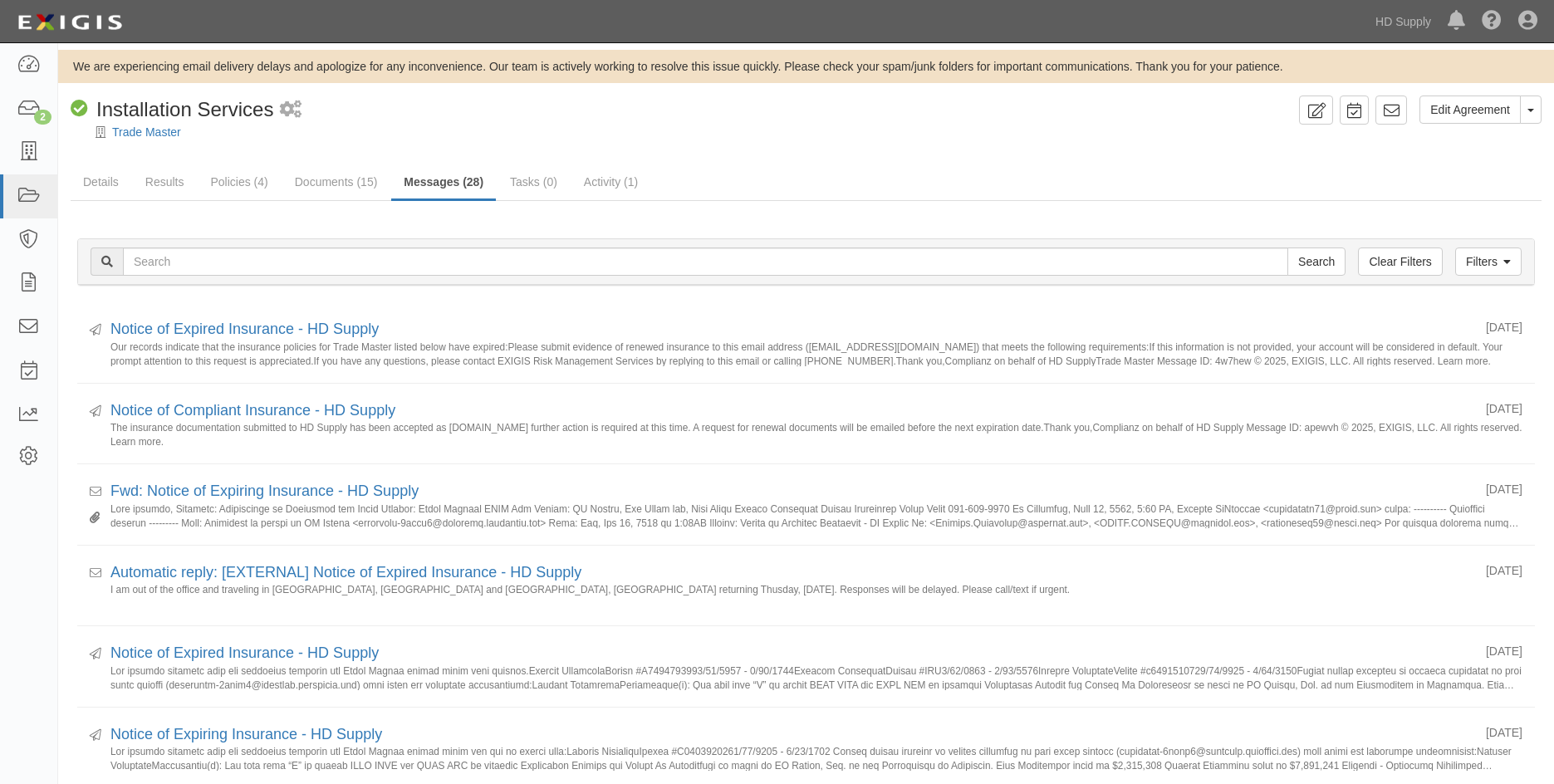
click at [722, 97] on div "Compliant Installation Services 1 scheduled workflow" at bounding box center [682, 110] width 1222 height 28
click at [171, 183] on link "Results" at bounding box center [165, 182] width 64 height 33
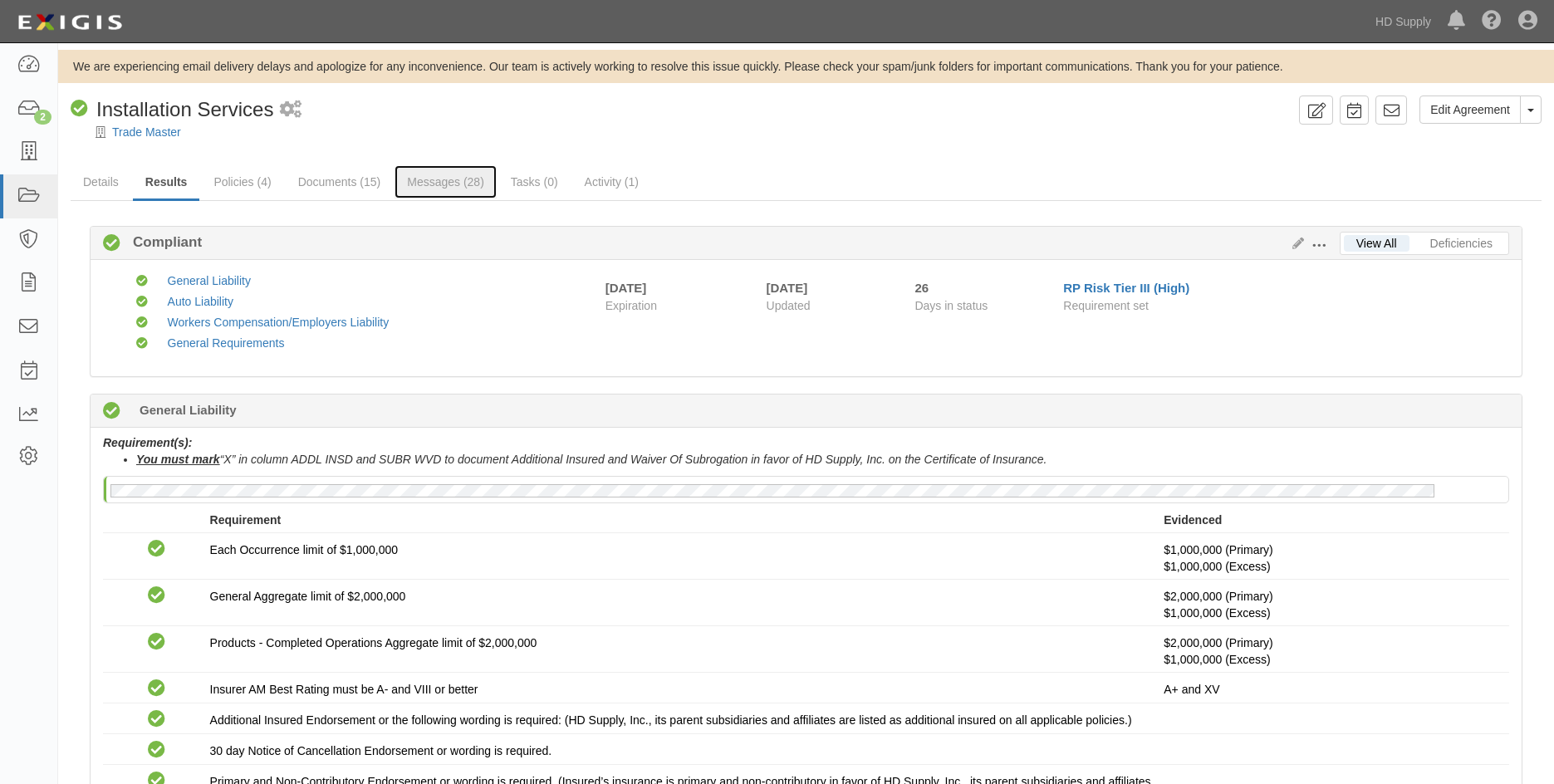
click at [449, 179] on link "Messages (28)" at bounding box center [446, 182] width 102 height 33
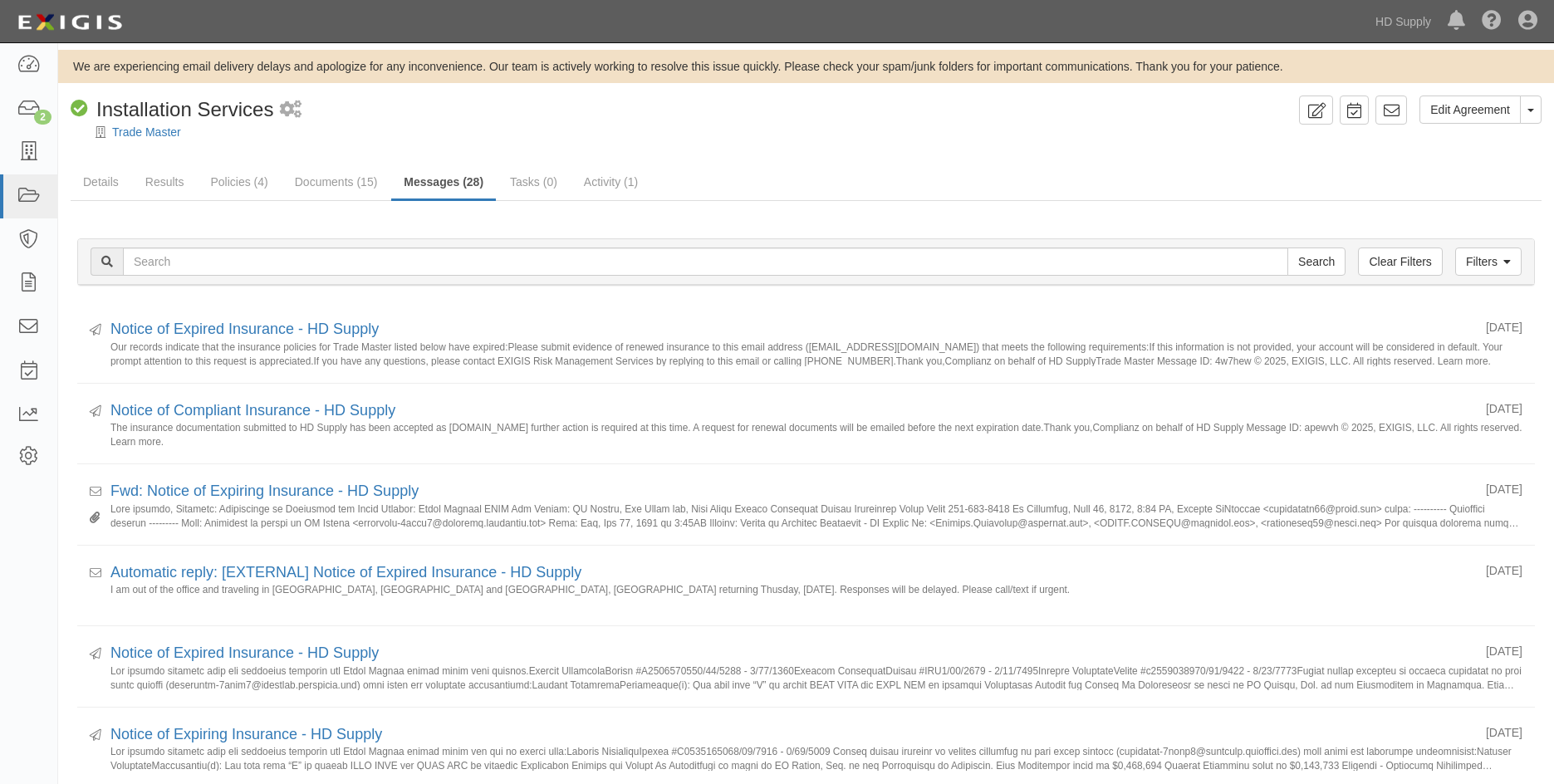
click at [514, 418] on div "Notice of Compliant Insurance - HD Supply" at bounding box center [792, 411] width 1363 height 22
click at [246, 404] on link "Notice of Compliant Insurance - HD Supply" at bounding box center [253, 410] width 285 height 17
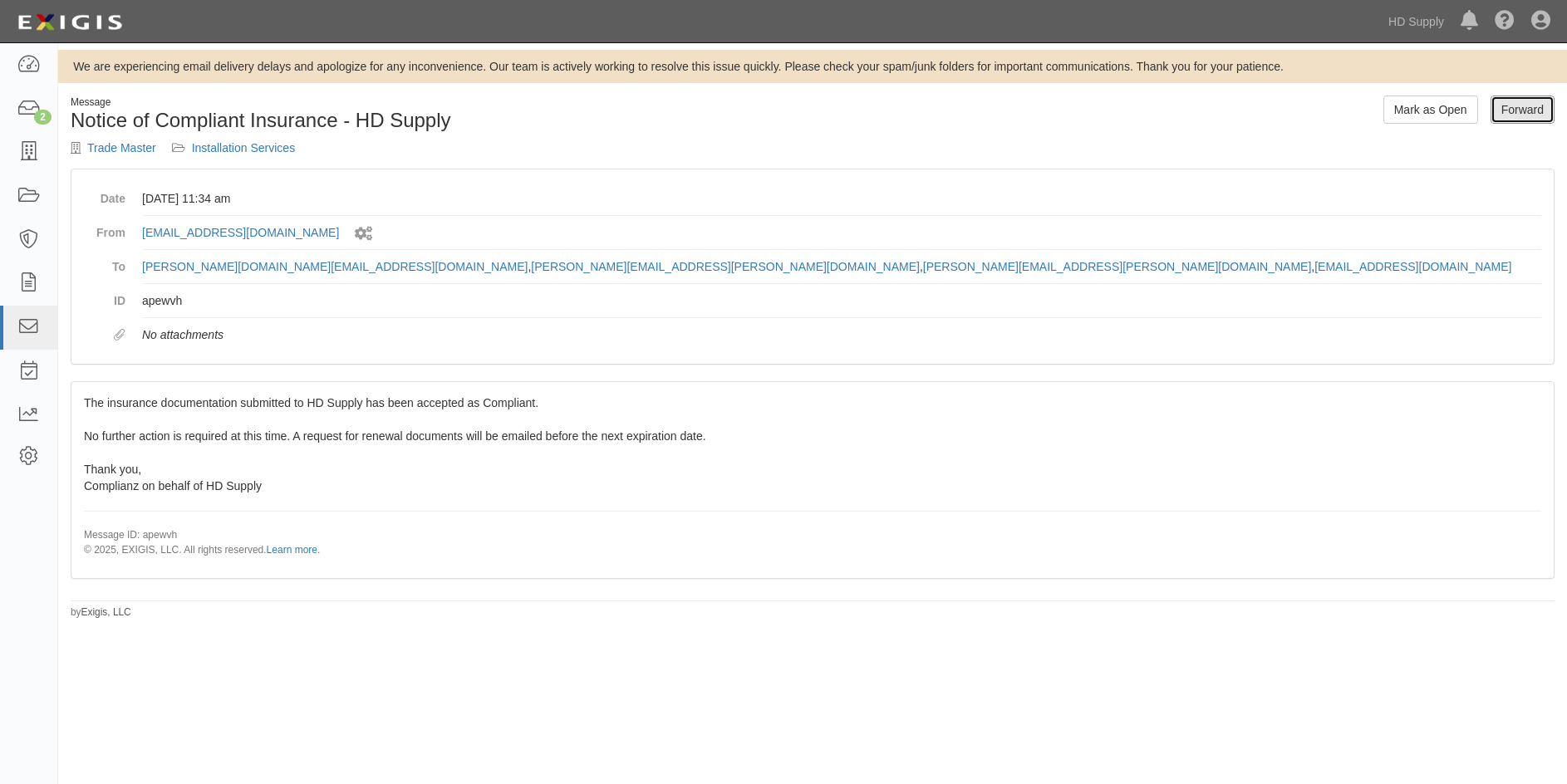
click at [1530, 112] on link "Forward" at bounding box center [1522, 110] width 64 height 28
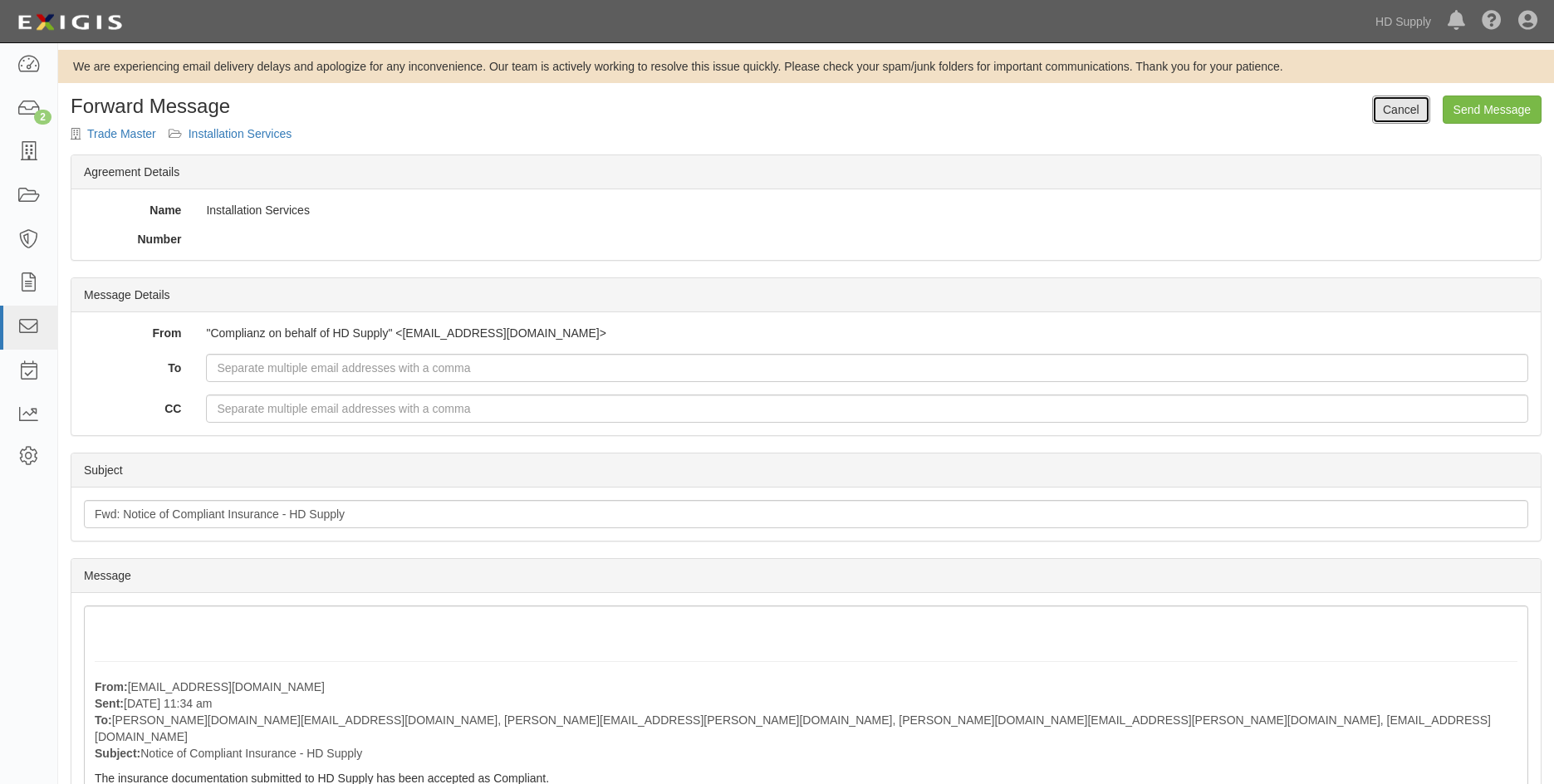
click at [1411, 108] on link "Cancel" at bounding box center [1401, 110] width 58 height 28
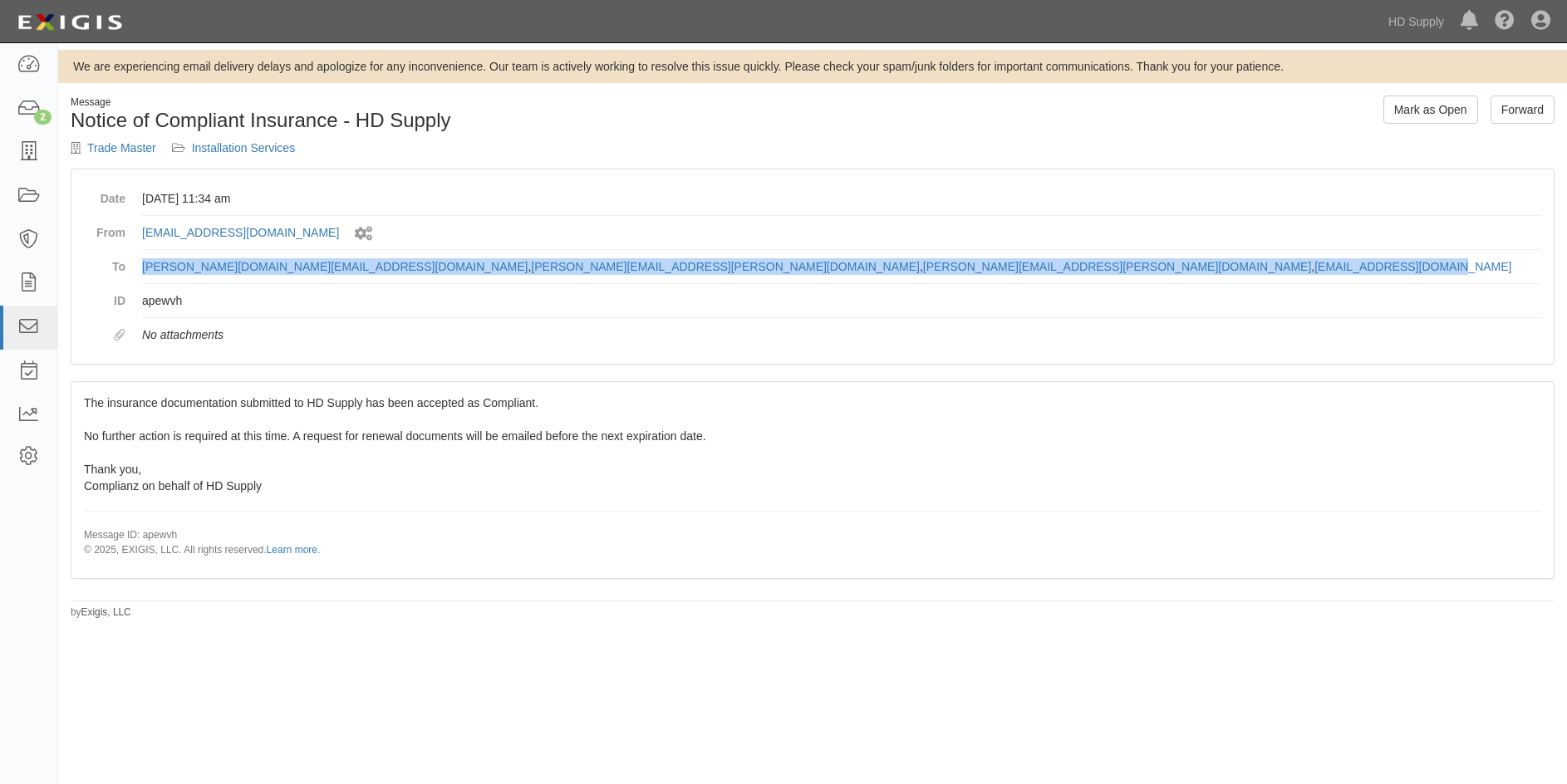
drag, startPoint x: 828, startPoint y: 262, endPoint x: 143, endPoint y: 267, distance: 685.0
click at [143, 267] on dd "[PERSON_NAME][DOMAIN_NAME][EMAIL_ADDRESS][DOMAIN_NAME] , [PERSON_NAME][EMAIL_AD…" at bounding box center [841, 267] width 1399 height 34
copy dd "[PERSON_NAME][DOMAIN_NAME][EMAIL_ADDRESS][DOMAIN_NAME] , [PERSON_NAME][EMAIL_AD…"
click at [1536, 114] on link "Forward" at bounding box center [1522, 110] width 64 height 28
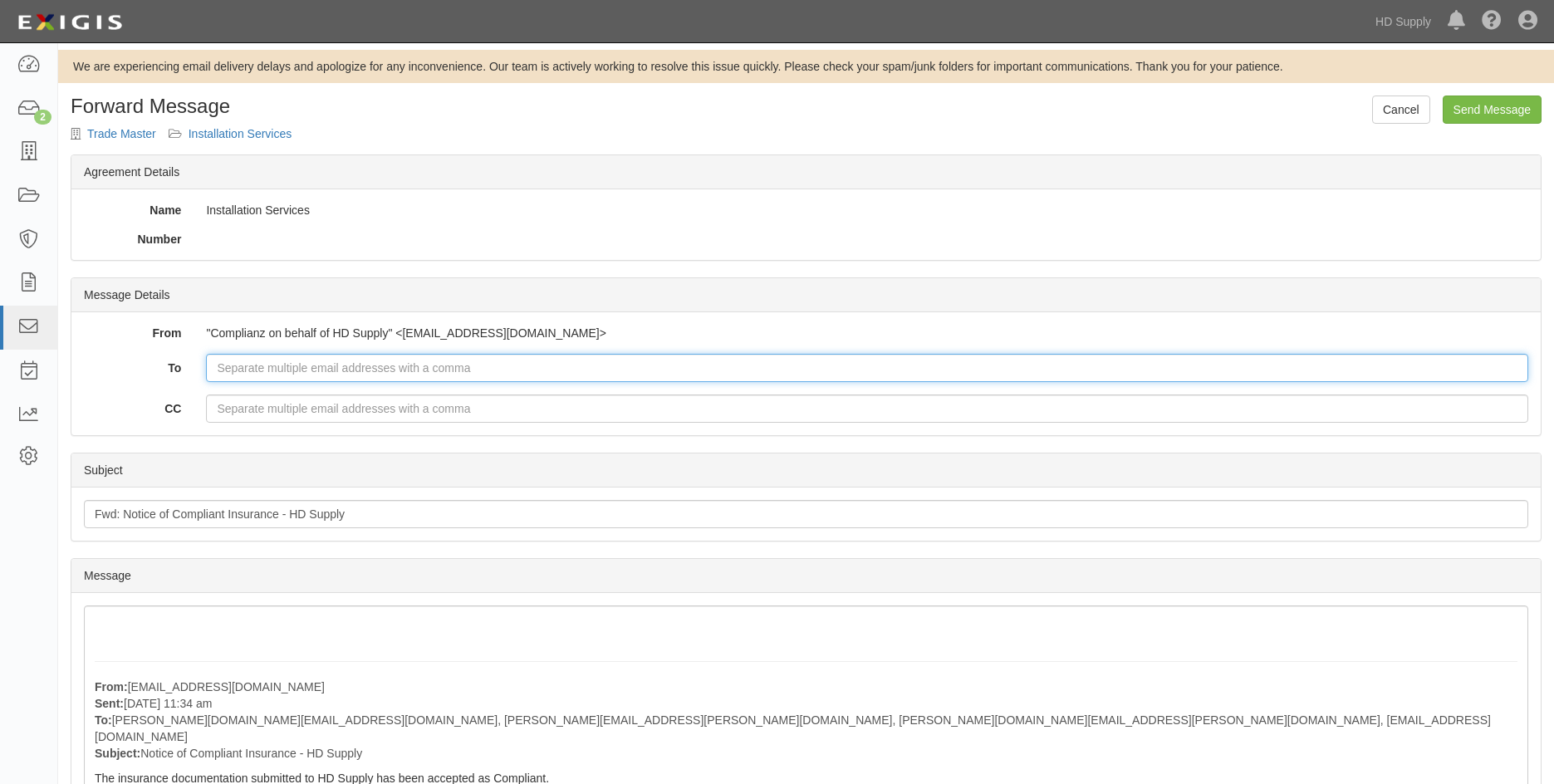
click at [234, 375] on input "To" at bounding box center [866, 368] width 1322 height 28
paste input "[PERSON_NAME][DOMAIN_NAME][EMAIL_ADDRESS][DOMAIN_NAME], [PERSON_NAME][EMAIL_ADD…"
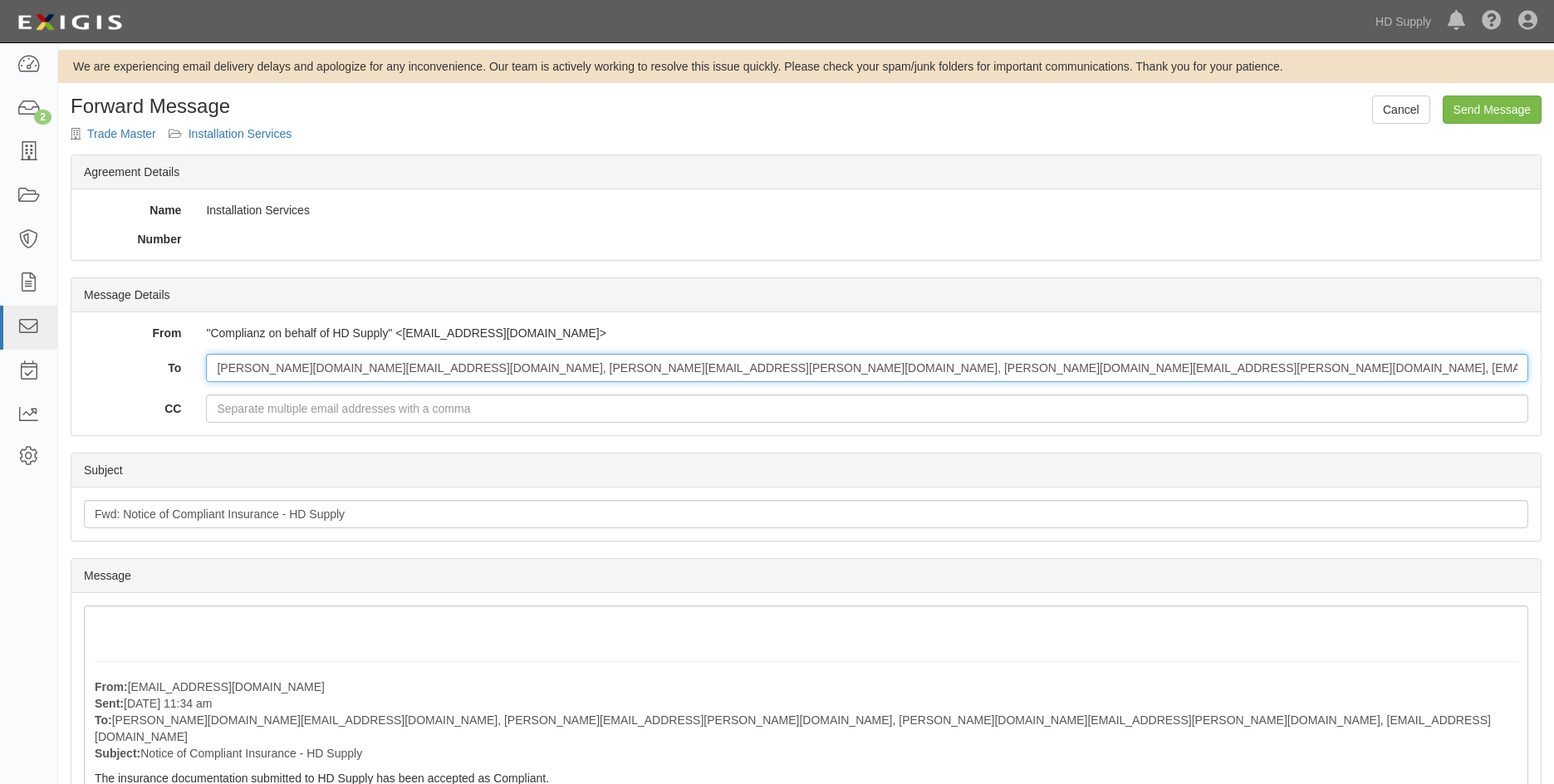
type input "[PERSON_NAME][DOMAIN_NAME][EMAIL_ADDRESS][DOMAIN_NAME], [PERSON_NAME][EMAIL_ADD…"
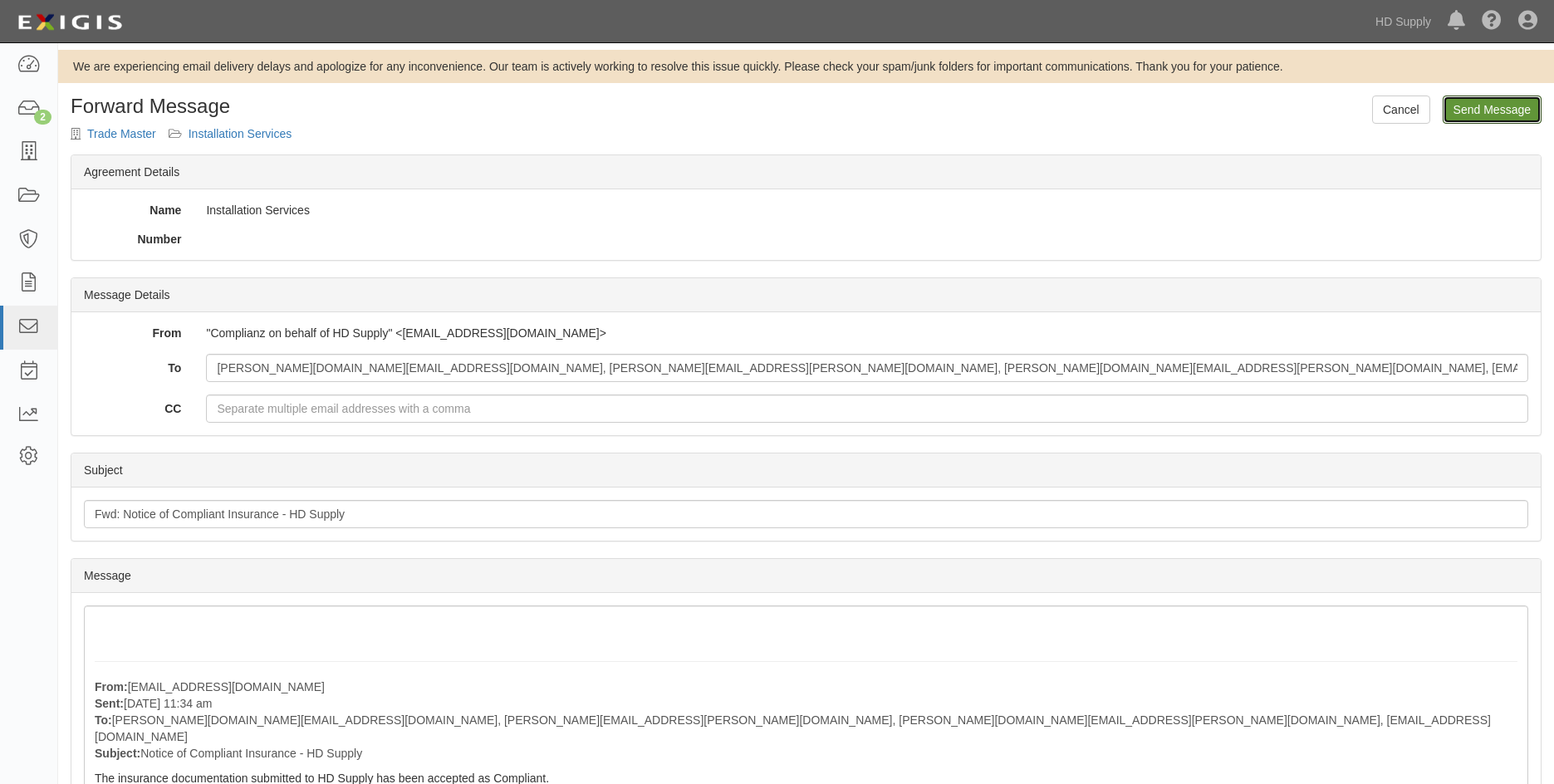
click at [1482, 117] on input "Send Message" at bounding box center [1491, 110] width 98 height 28
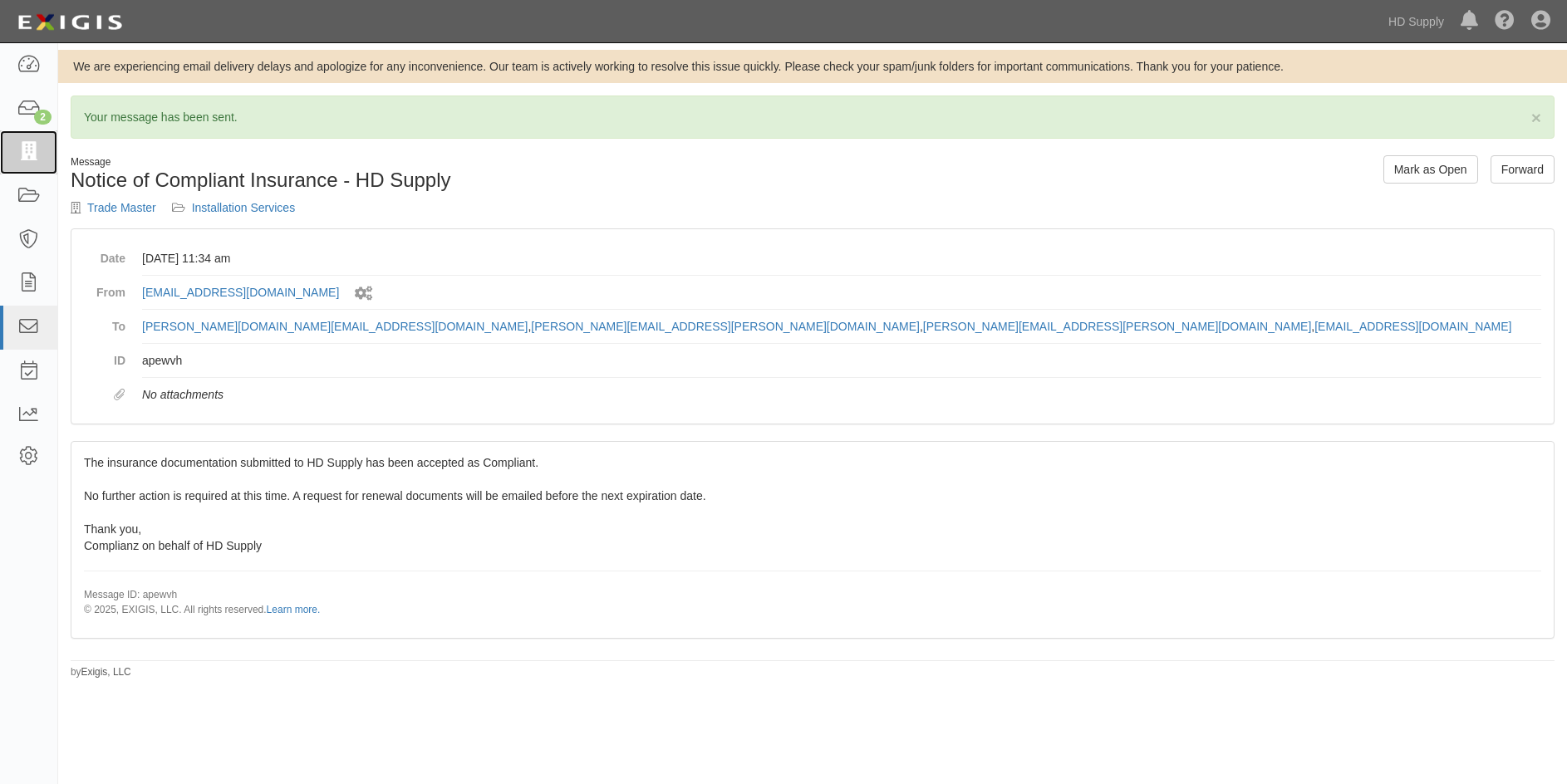
click at [21, 159] on icon at bounding box center [28, 152] width 24 height 19
